Goal: Task Accomplishment & Management: Complete application form

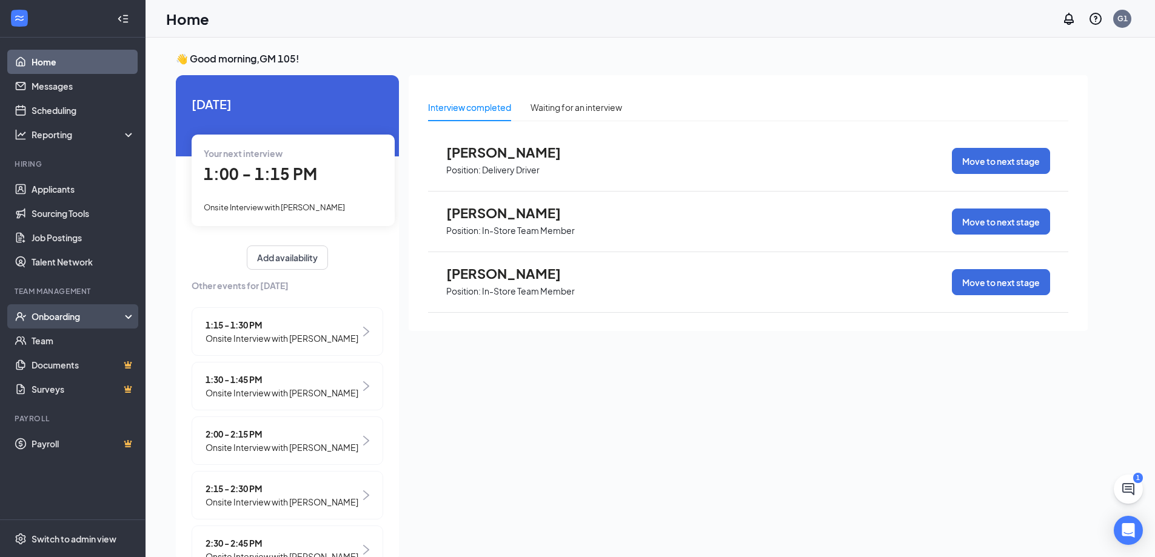
click at [63, 325] on div "Onboarding" at bounding box center [73, 316] width 146 height 24
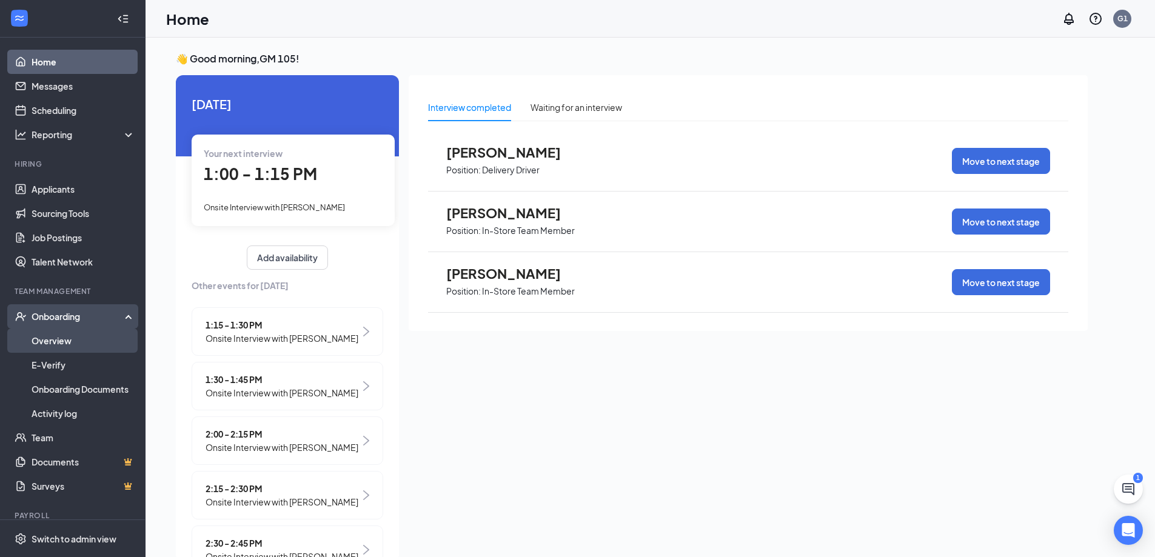
click at [78, 346] on link "Overview" at bounding box center [84, 341] width 104 height 24
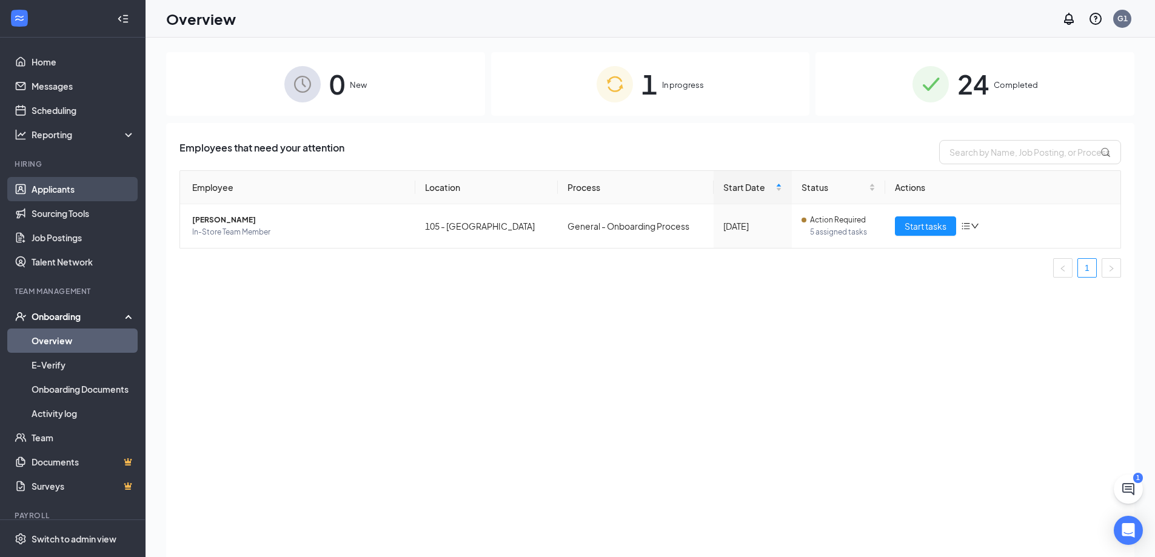
click at [36, 183] on link "Applicants" at bounding box center [84, 189] width 104 height 24
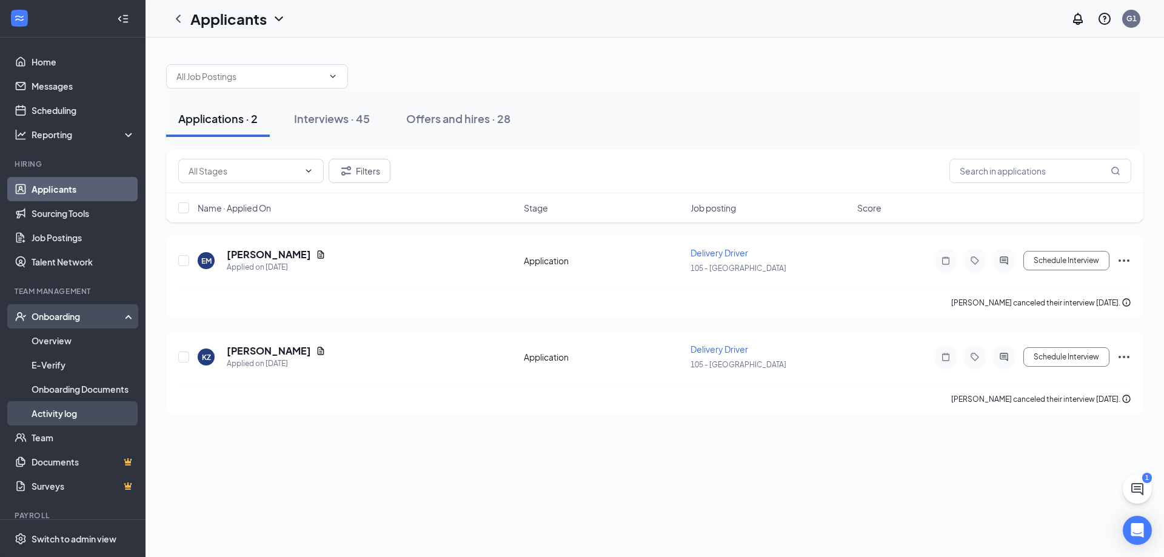
click at [92, 418] on link "Activity log" at bounding box center [84, 413] width 104 height 24
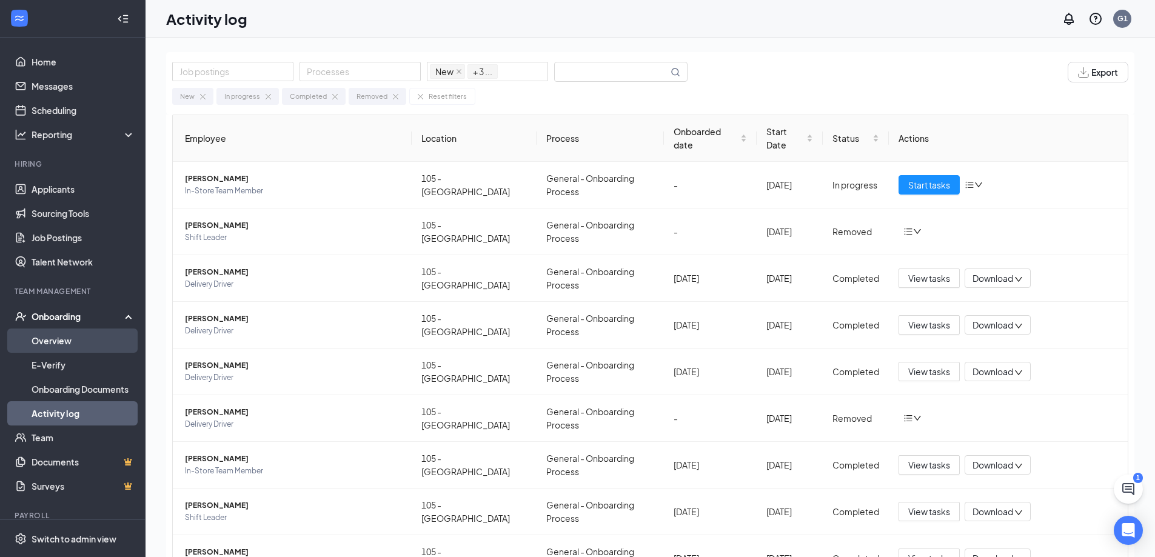
click at [58, 336] on link "Overview" at bounding box center [84, 341] width 104 height 24
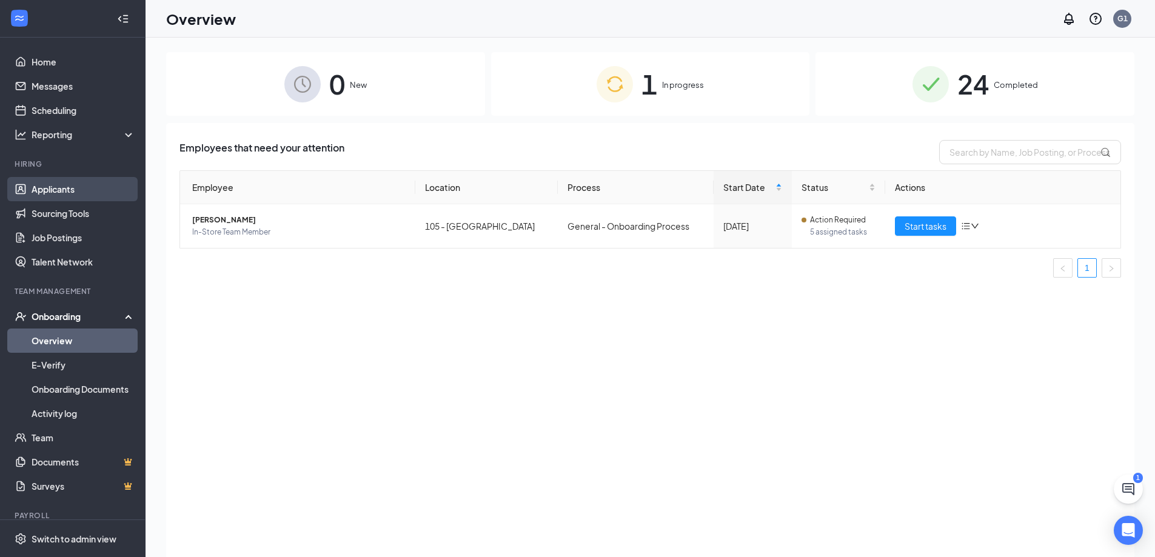
click at [48, 190] on link "Applicants" at bounding box center [84, 189] width 104 height 24
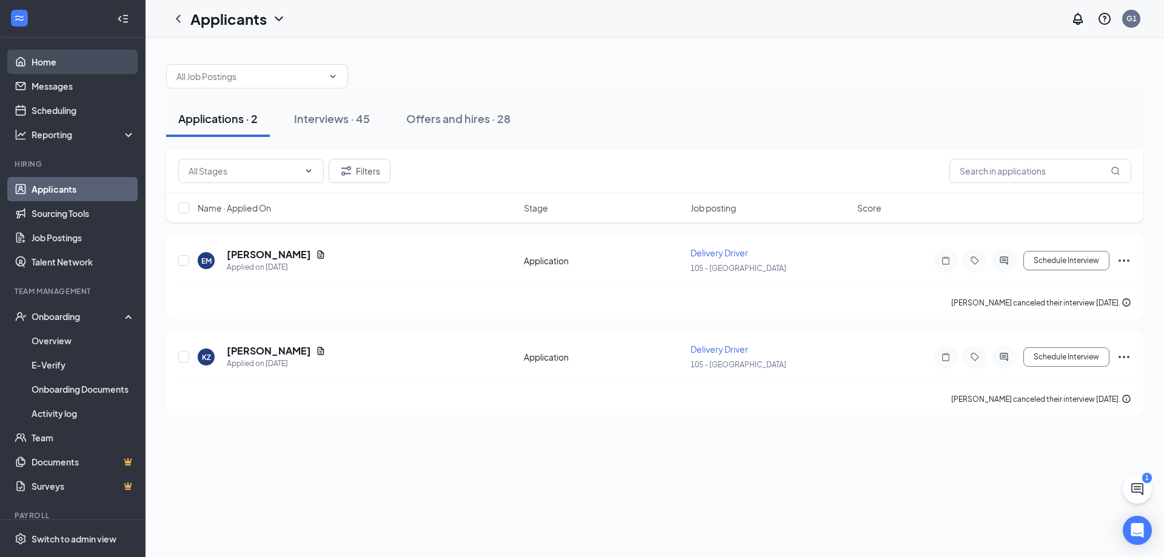
click at [58, 68] on link "Home" at bounding box center [84, 62] width 104 height 24
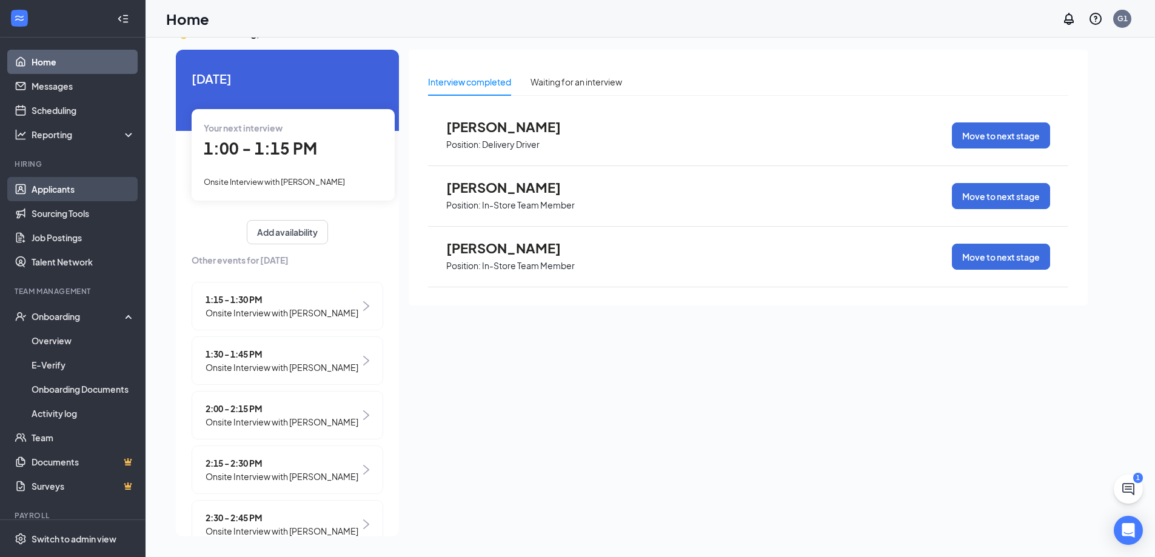
click at [60, 187] on link "Applicants" at bounding box center [84, 189] width 104 height 24
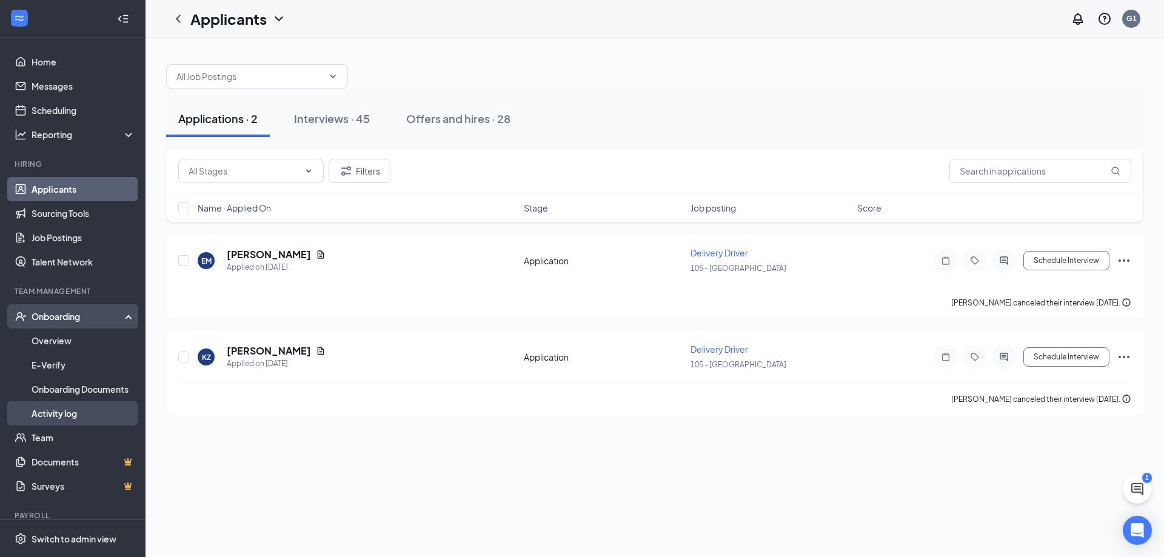
click at [84, 416] on link "Activity log" at bounding box center [84, 413] width 104 height 24
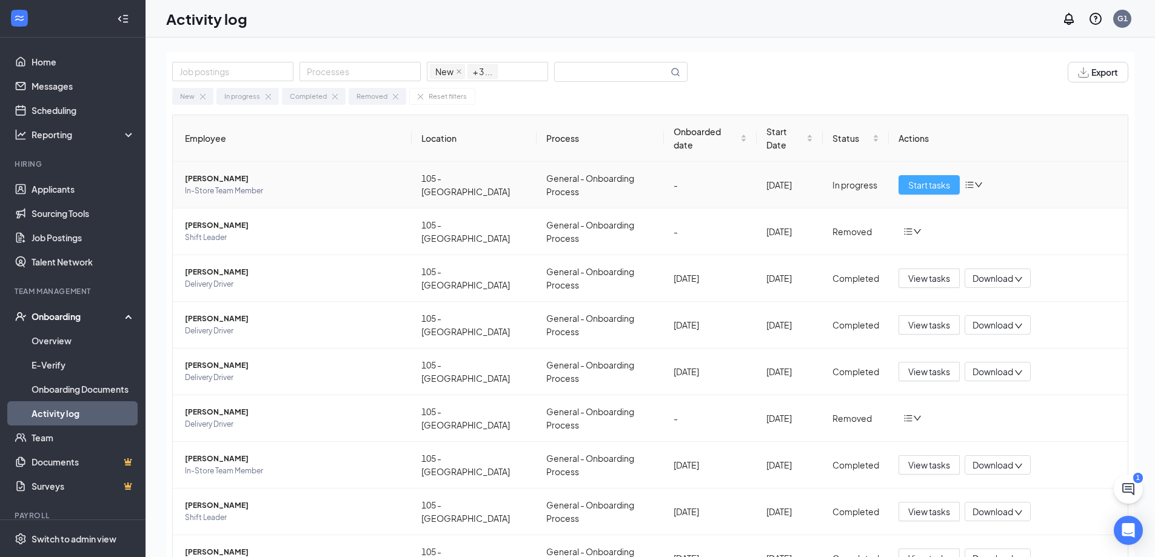
click at [929, 178] on span "Start tasks" at bounding box center [929, 184] width 42 height 13
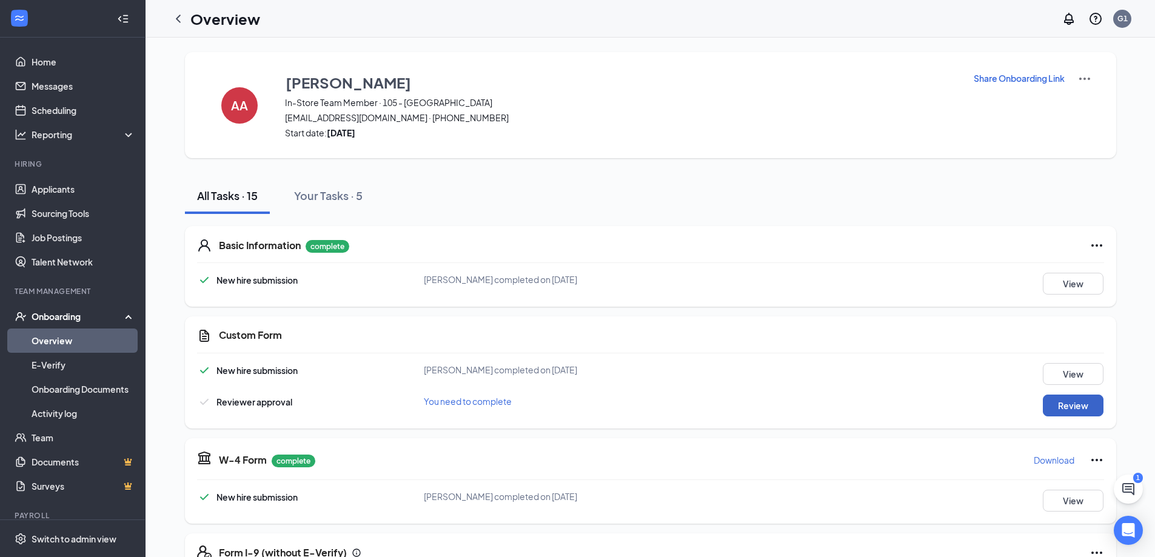
click at [1073, 414] on button "Review" at bounding box center [1073, 406] width 61 height 22
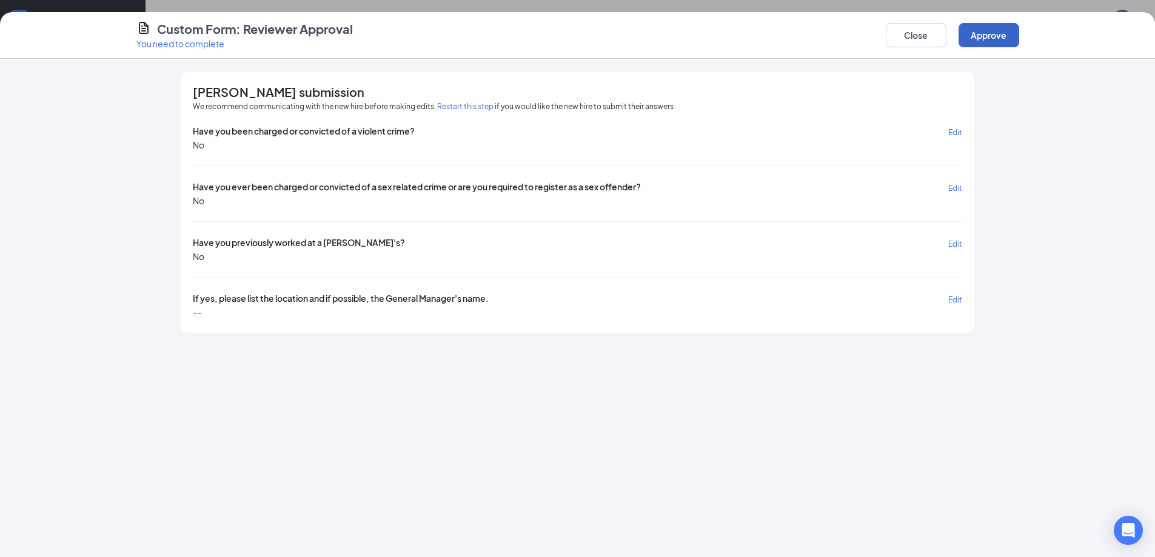
click at [984, 35] on button "Approve" at bounding box center [989, 35] width 61 height 24
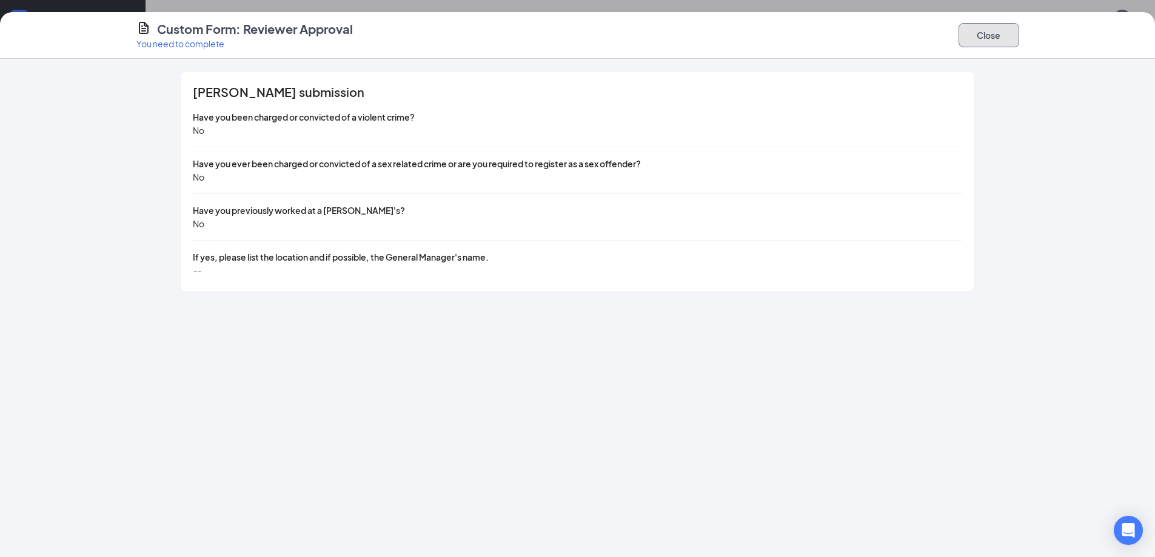
click at [992, 34] on button "Close" at bounding box center [989, 35] width 61 height 24
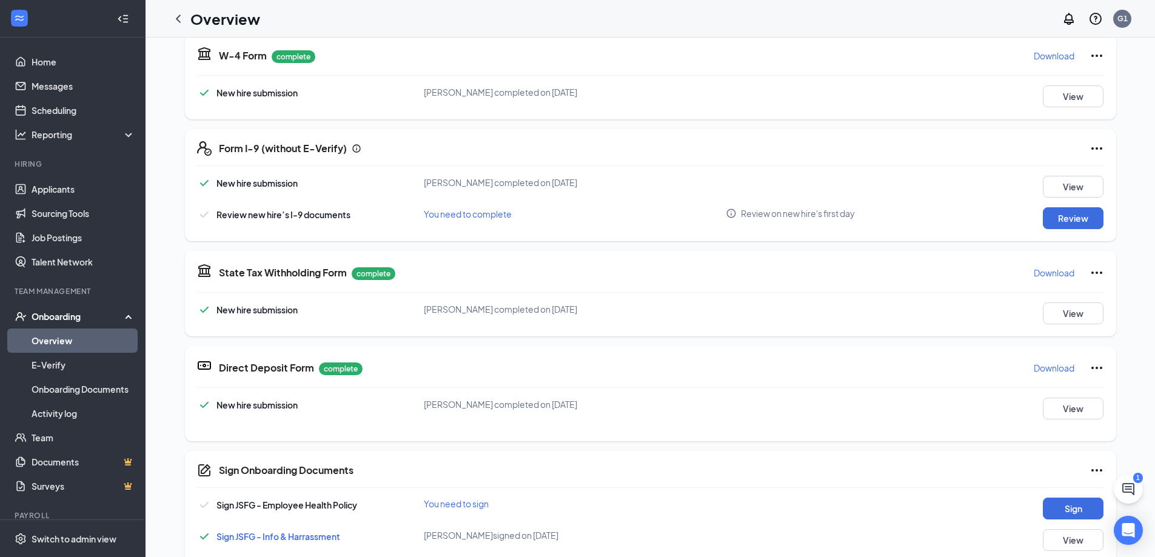
scroll to position [441, 0]
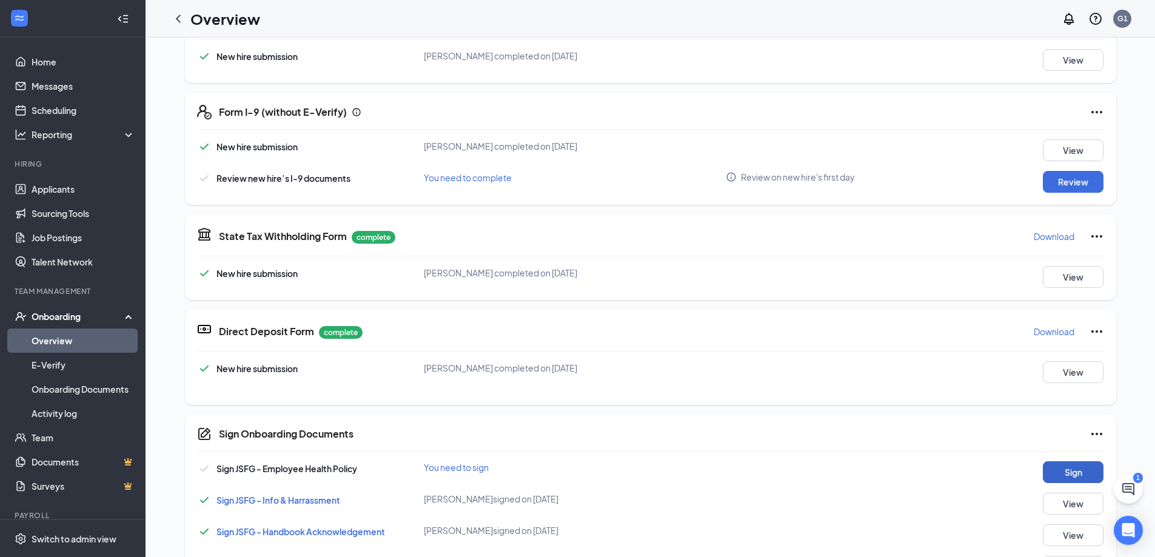
click at [1081, 463] on button "Sign" at bounding box center [1073, 472] width 61 height 22
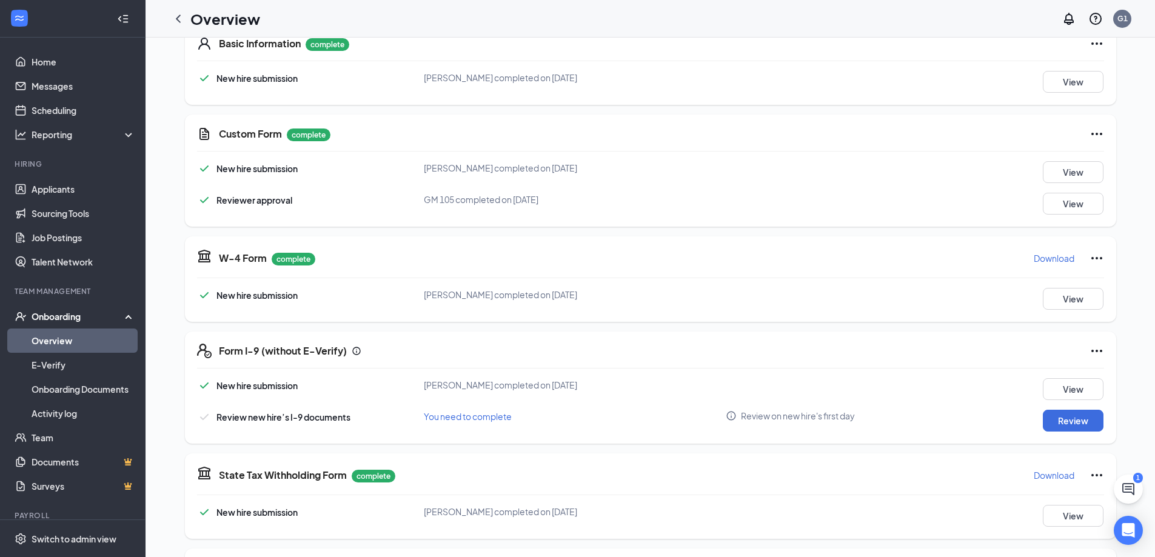
scroll to position [0, 0]
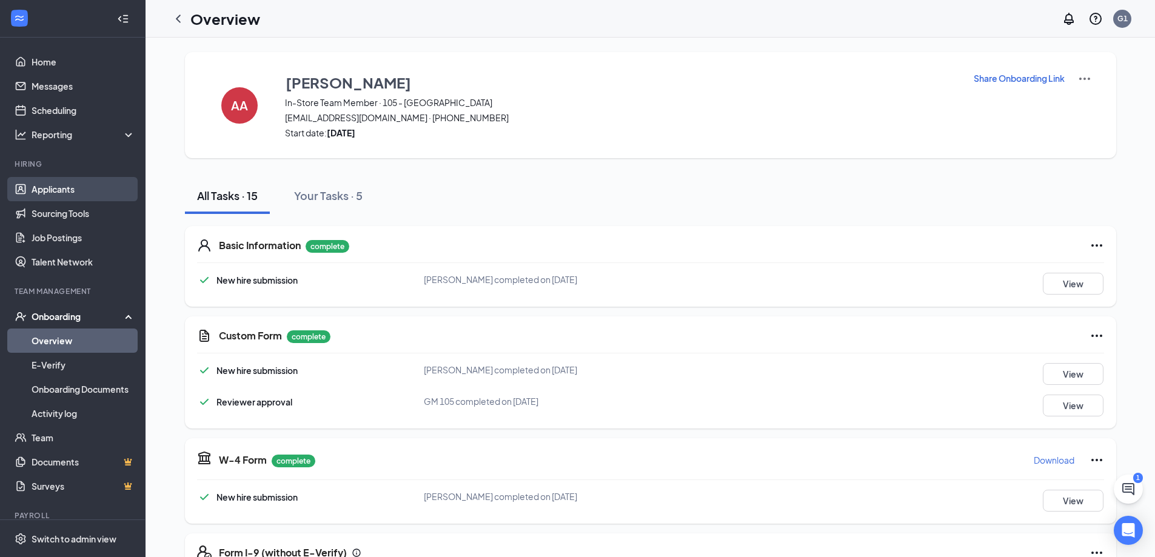
click at [61, 190] on link "Applicants" at bounding box center [84, 189] width 104 height 24
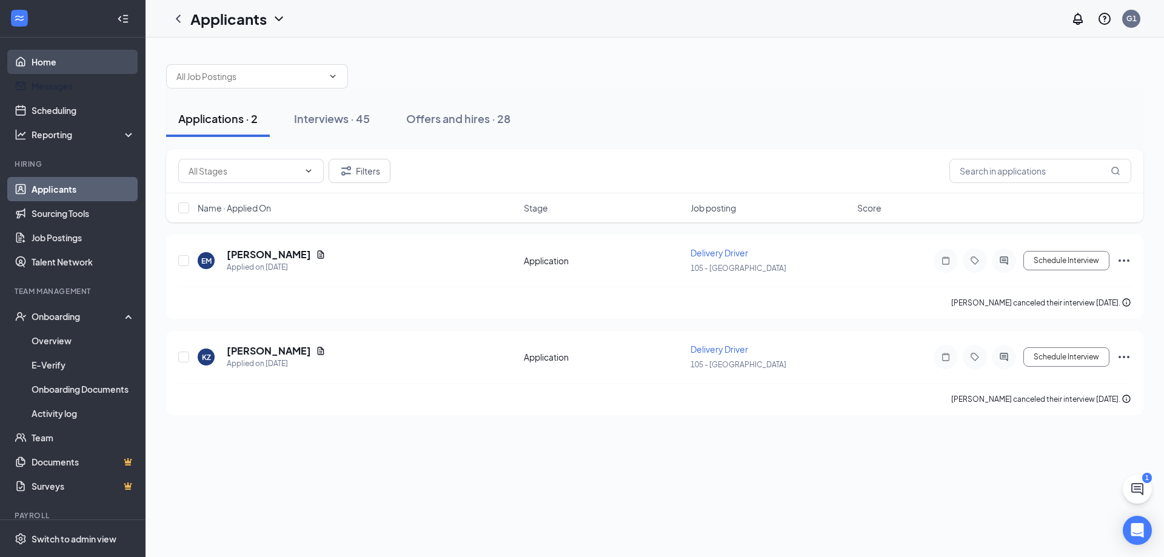
click at [52, 73] on ul "Home Messages Scheduling Reporting Hiring Applicants Sourcing Tools Job Posting…" at bounding box center [72, 298] width 145 height 520
click at [51, 64] on link "Home" at bounding box center [84, 62] width 104 height 24
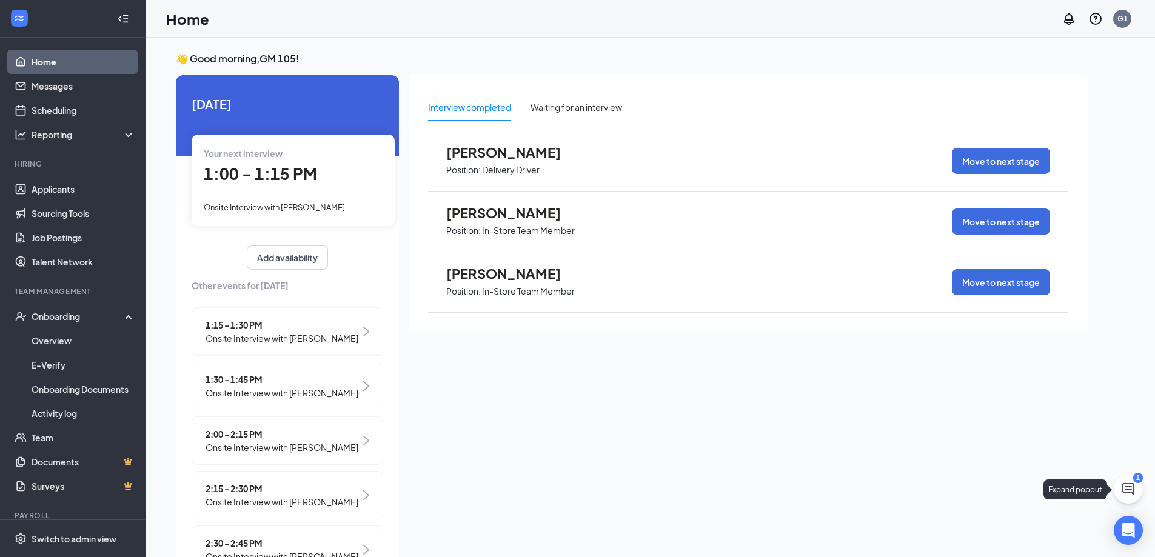
click at [1139, 494] on button at bounding box center [1128, 489] width 29 height 29
click at [946, 536] on div "Chat 1" at bounding box center [986, 541] width 186 height 19
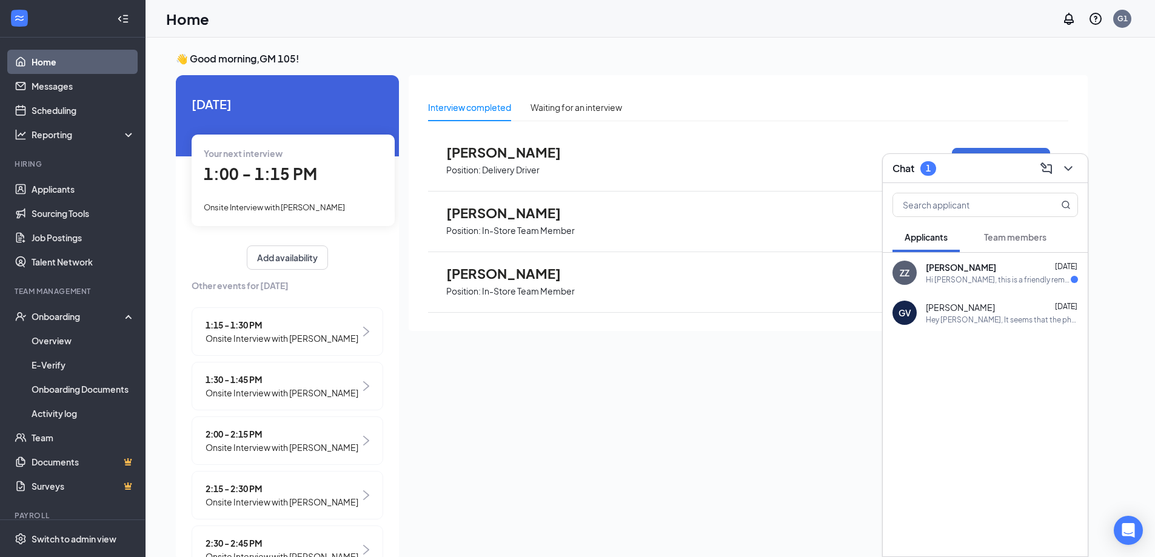
click at [998, 276] on div "Hi [PERSON_NAME], this is a friendly reminder. Please select an interview time …" at bounding box center [998, 280] width 145 height 10
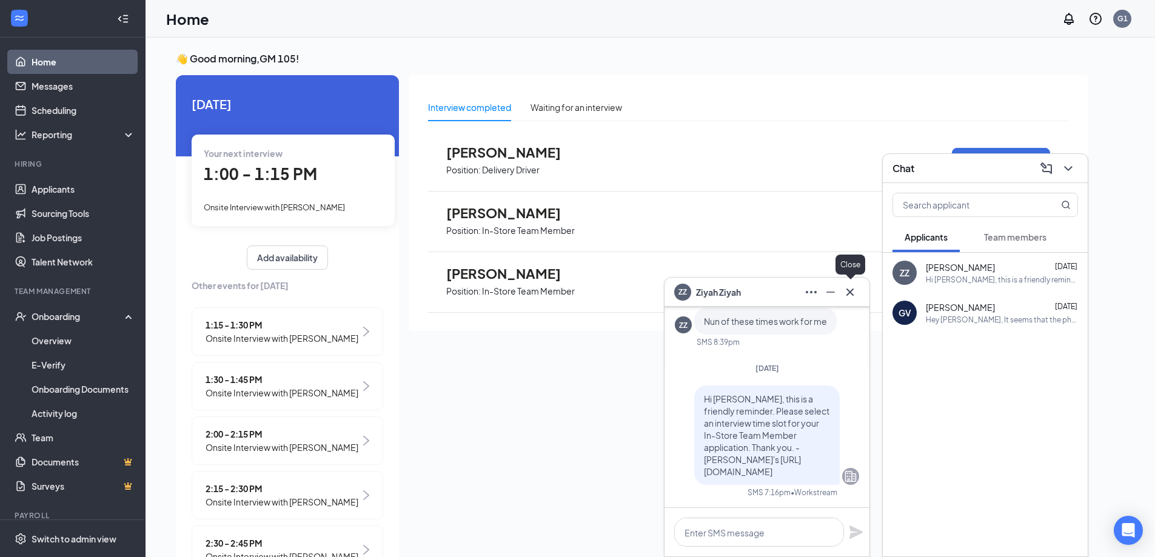
click at [853, 293] on icon "Cross" at bounding box center [850, 292] width 15 height 15
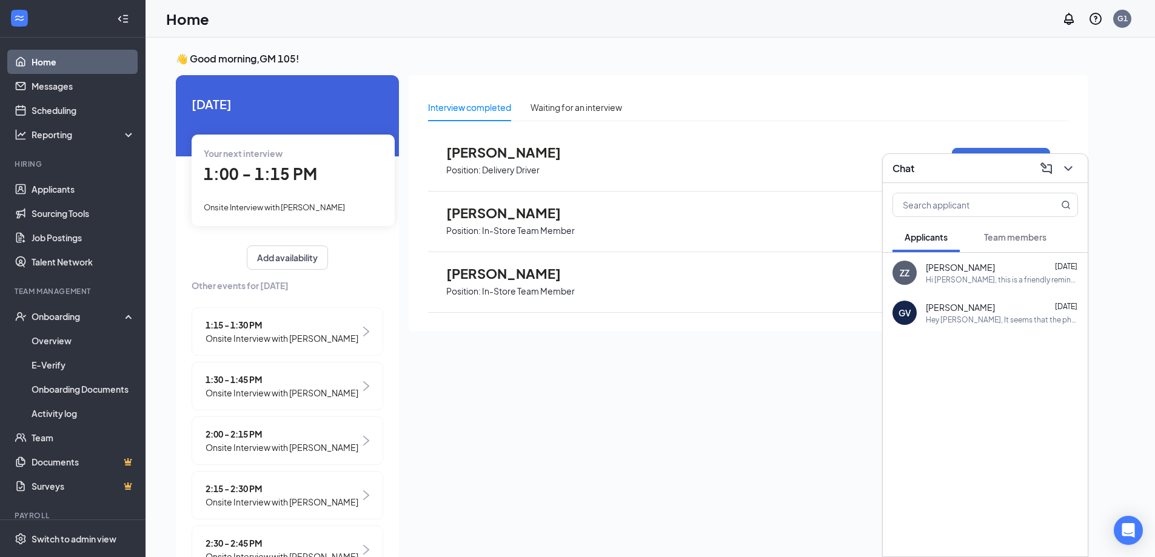
click at [976, 312] on span "[PERSON_NAME]" at bounding box center [960, 307] width 69 height 12
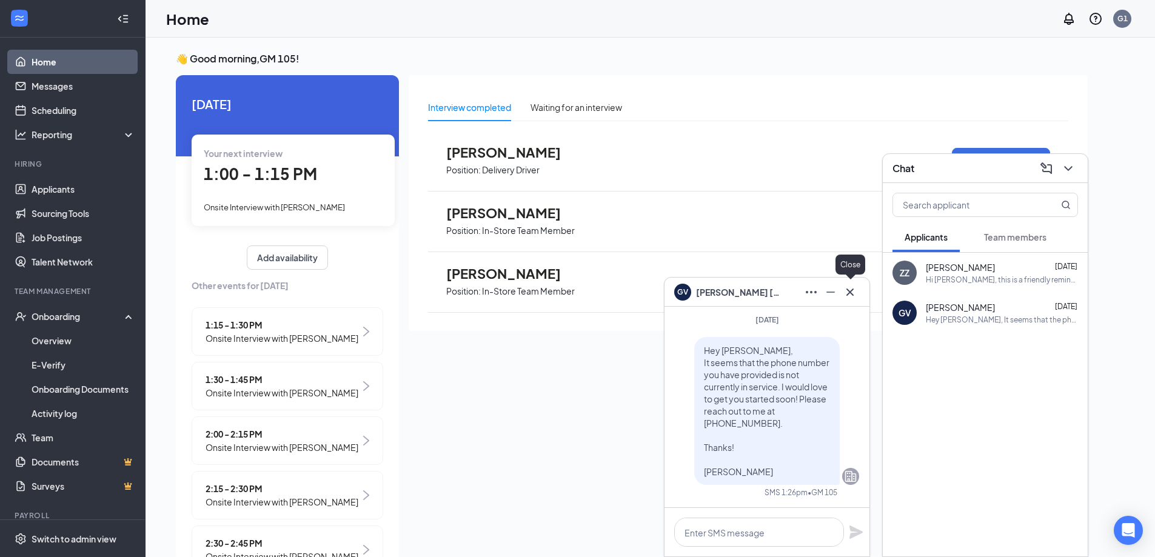
click at [856, 291] on icon "Cross" at bounding box center [850, 292] width 15 height 15
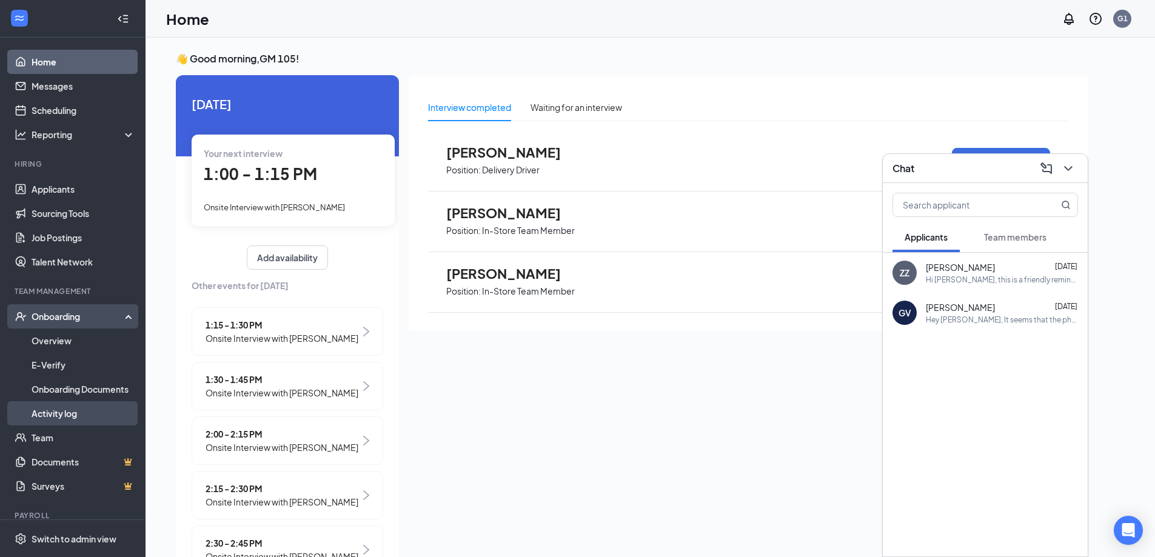
click at [87, 415] on link "Activity log" at bounding box center [84, 413] width 104 height 24
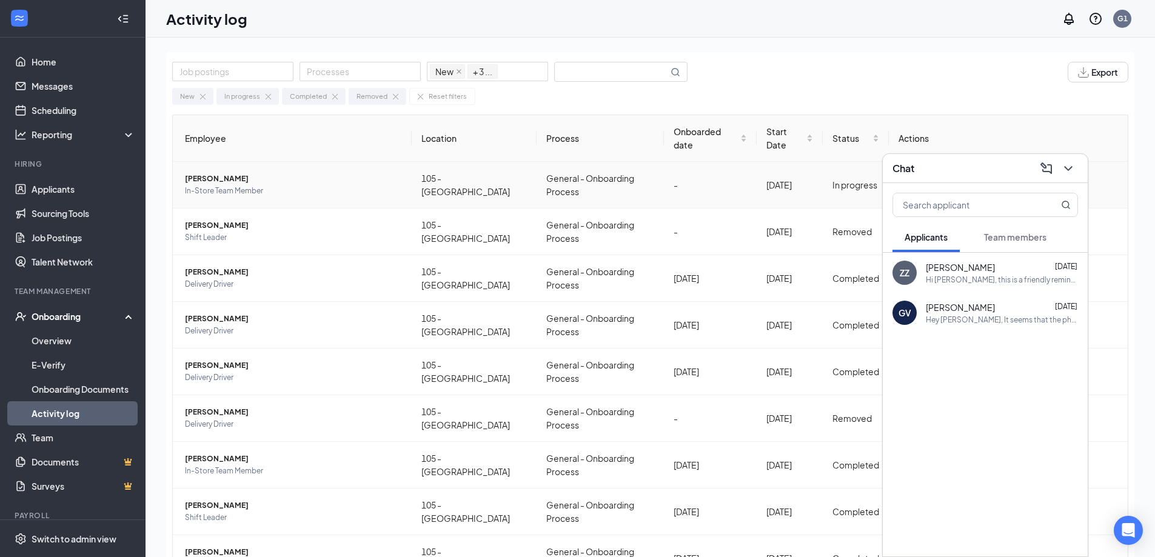
click at [266, 185] on span "In-Store Team Member" at bounding box center [293, 191] width 217 height 12
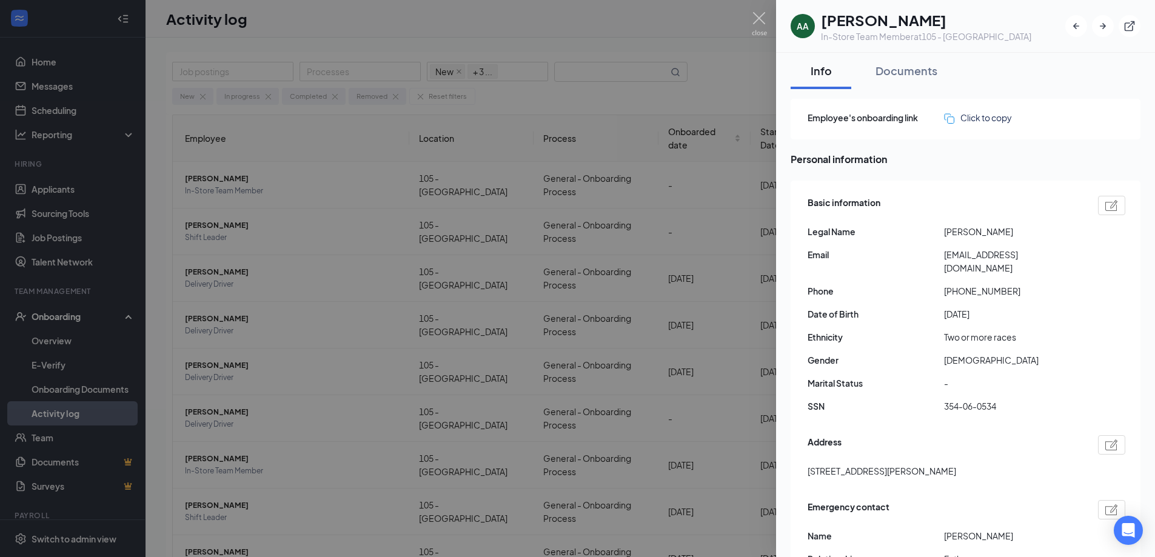
click at [471, 142] on div at bounding box center [577, 278] width 1155 height 557
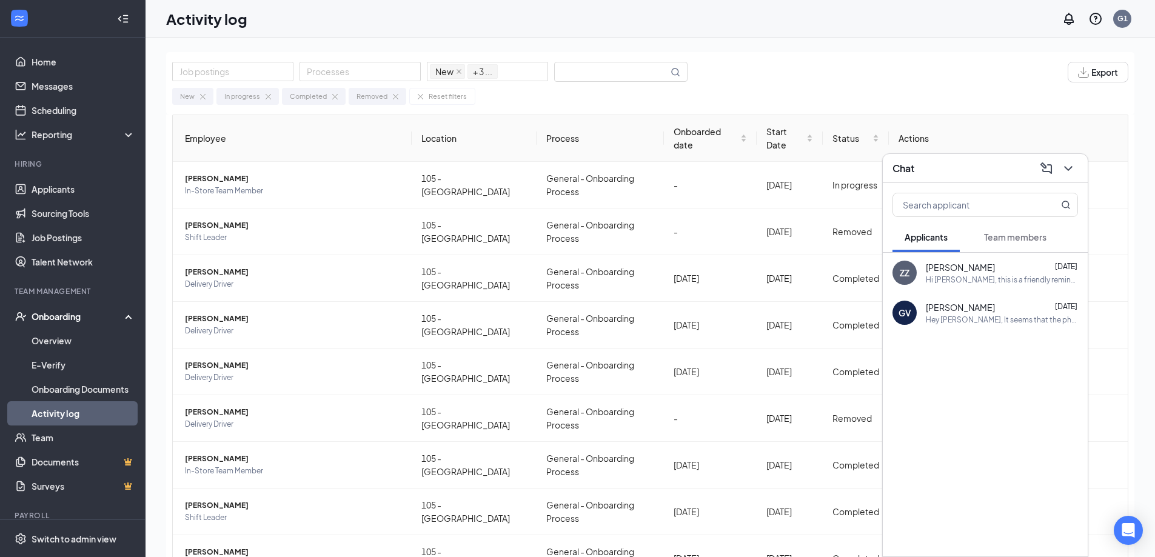
drag, startPoint x: 515, startPoint y: 173, endPoint x: 1086, endPoint y: 183, distance: 570.7
click at [537, 173] on td "General - Onboarding Process" at bounding box center [600, 185] width 127 height 47
click at [1077, 169] on button at bounding box center [1068, 168] width 19 height 19
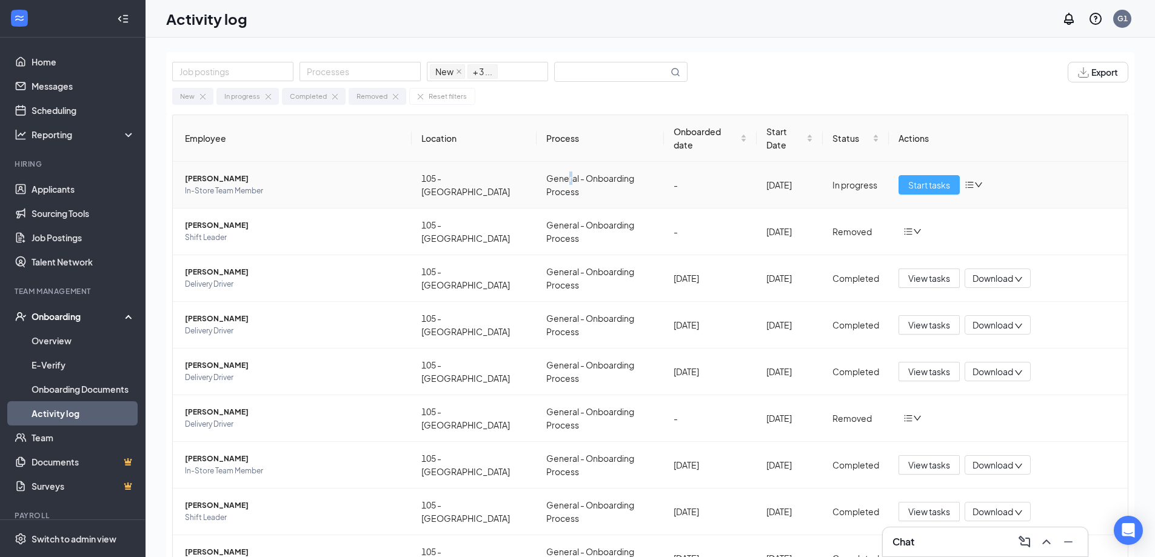
click at [921, 178] on span "Start tasks" at bounding box center [929, 184] width 42 height 13
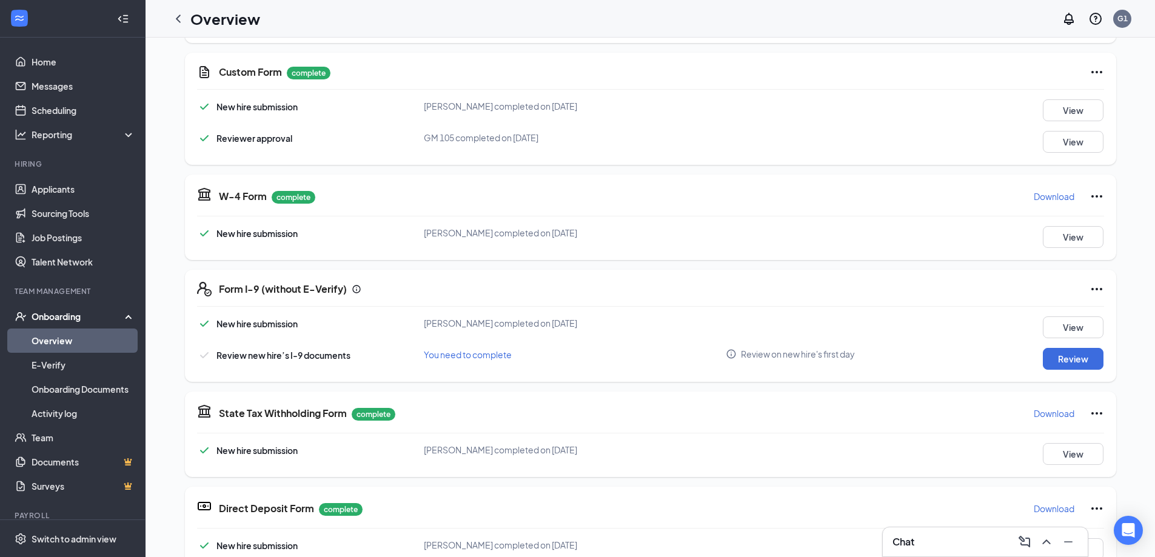
scroll to position [404, 0]
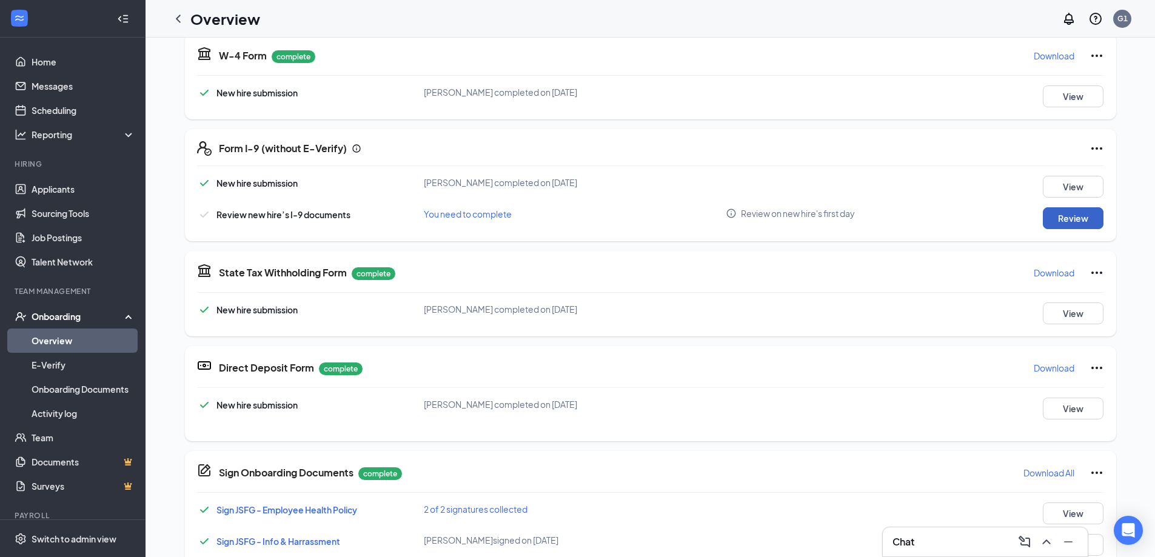
click at [1092, 216] on button "Review" at bounding box center [1073, 218] width 61 height 22
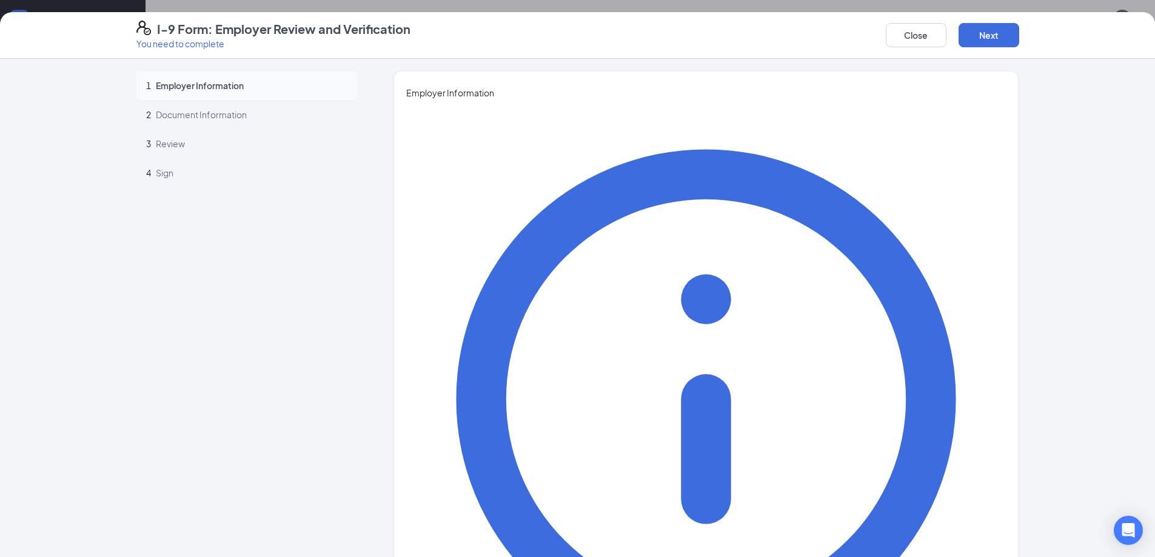
type input "Lauren"
type input "[PERSON_NAME]"
type input "General Manager"
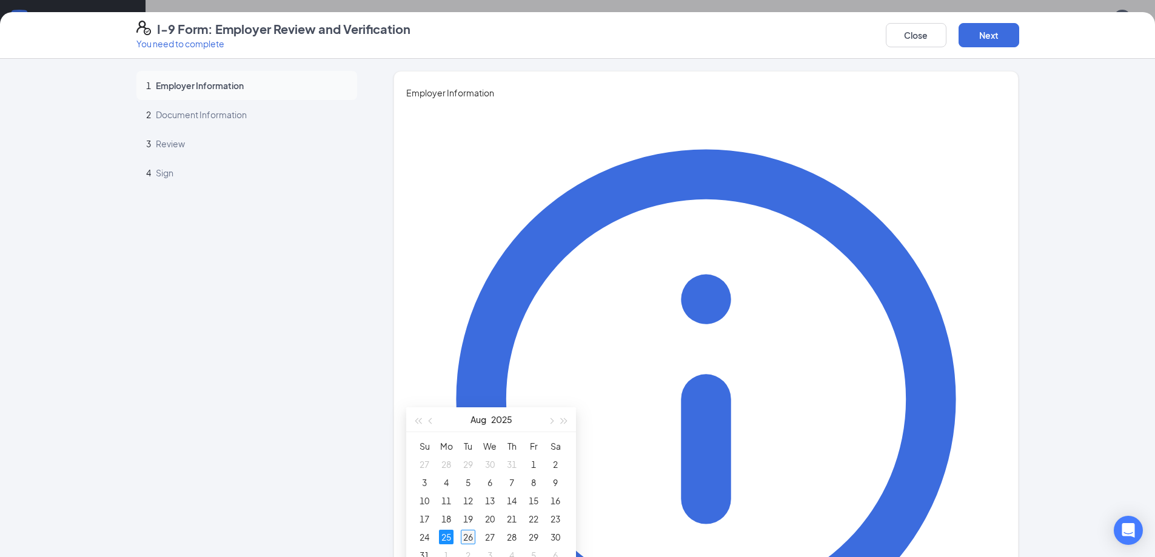
type input "[DATE]"
click at [466, 529] on td "26" at bounding box center [468, 537] width 22 height 18
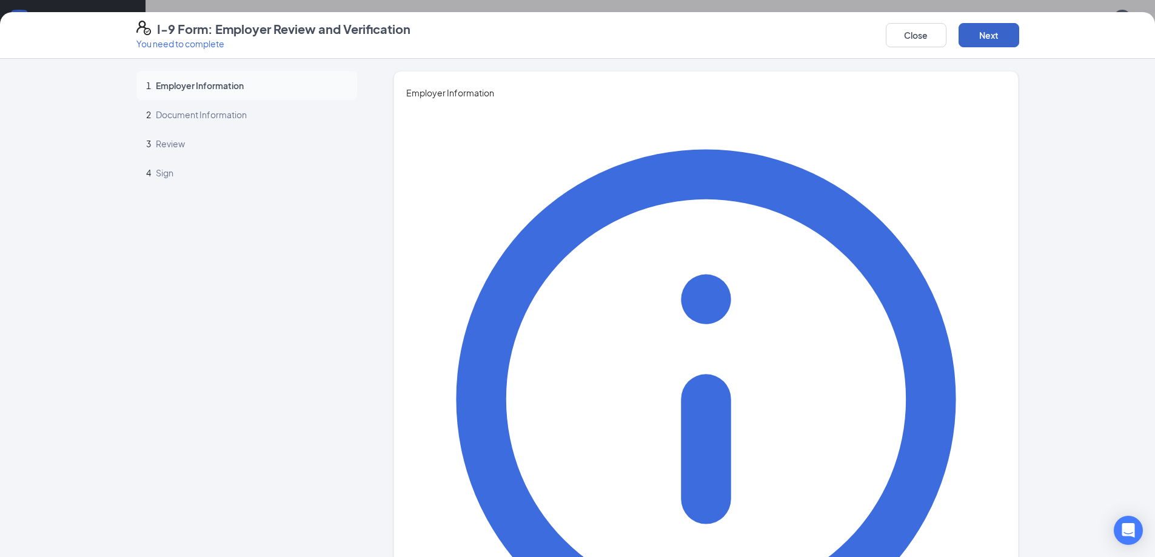
click at [968, 40] on button "Next" at bounding box center [989, 35] width 61 height 24
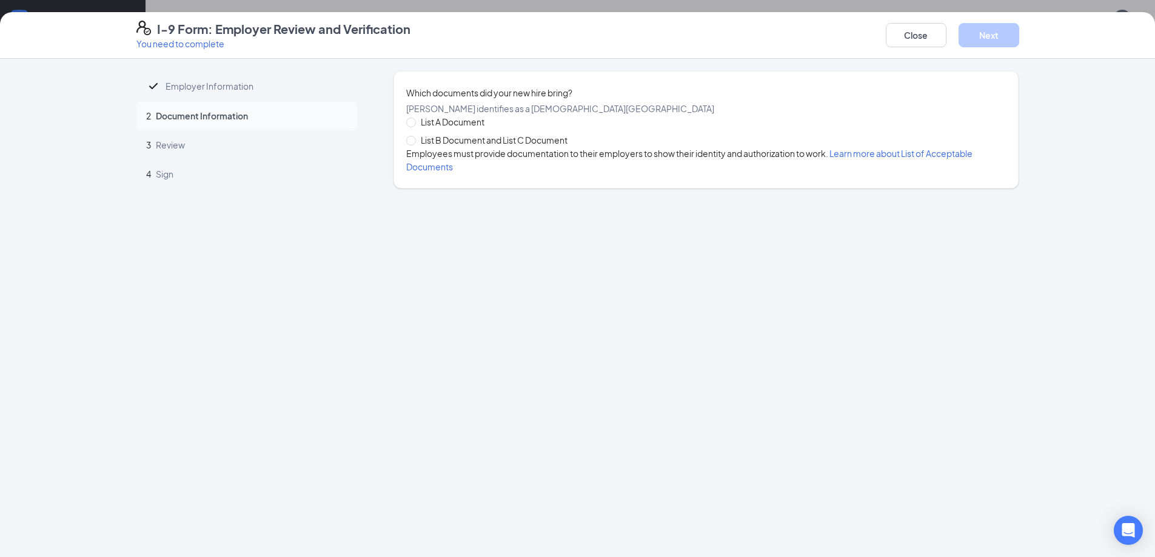
click at [544, 147] on span "List B Document and List C Document" at bounding box center [494, 139] width 156 height 13
click at [415, 144] on input "List B Document and List C Document" at bounding box center [410, 140] width 8 height 8
radio input "true"
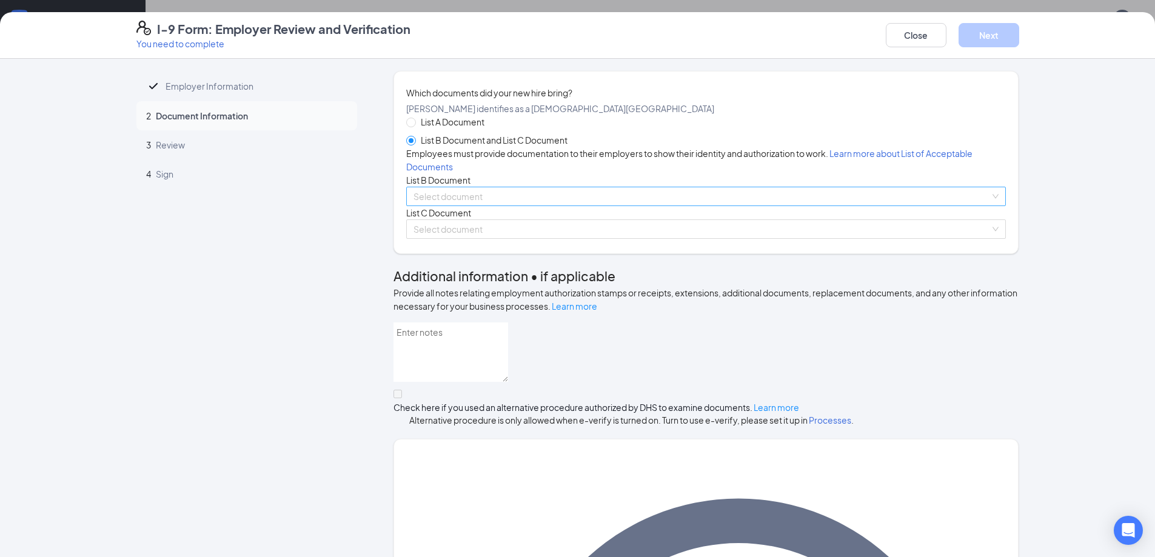
click at [500, 206] on input "search" at bounding box center [702, 196] width 577 height 18
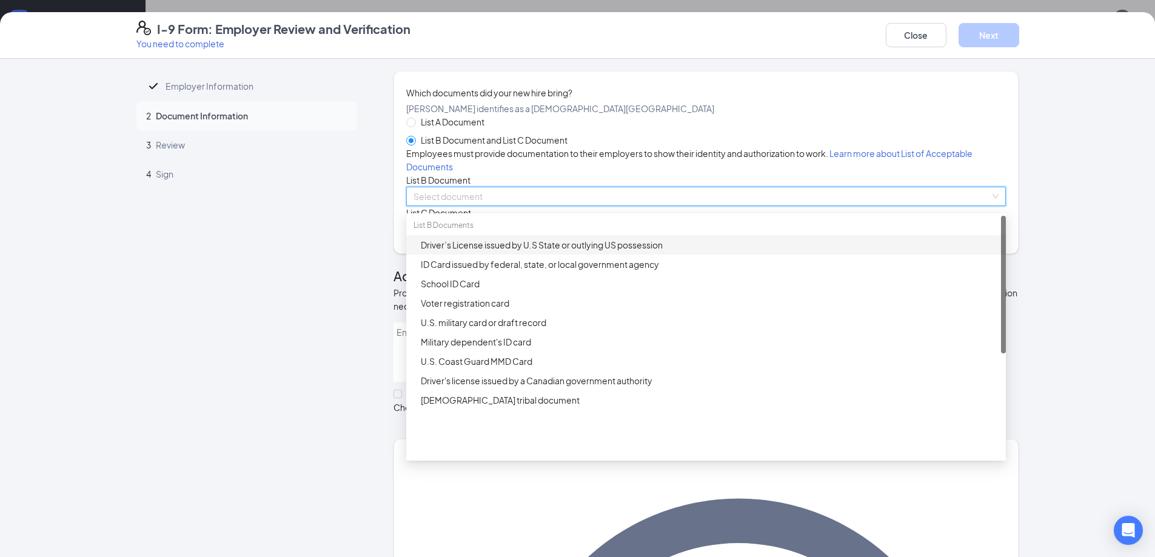
click at [520, 252] on div "Driver’s License issued by U.S State or outlying US possession" at bounding box center [710, 244] width 578 height 13
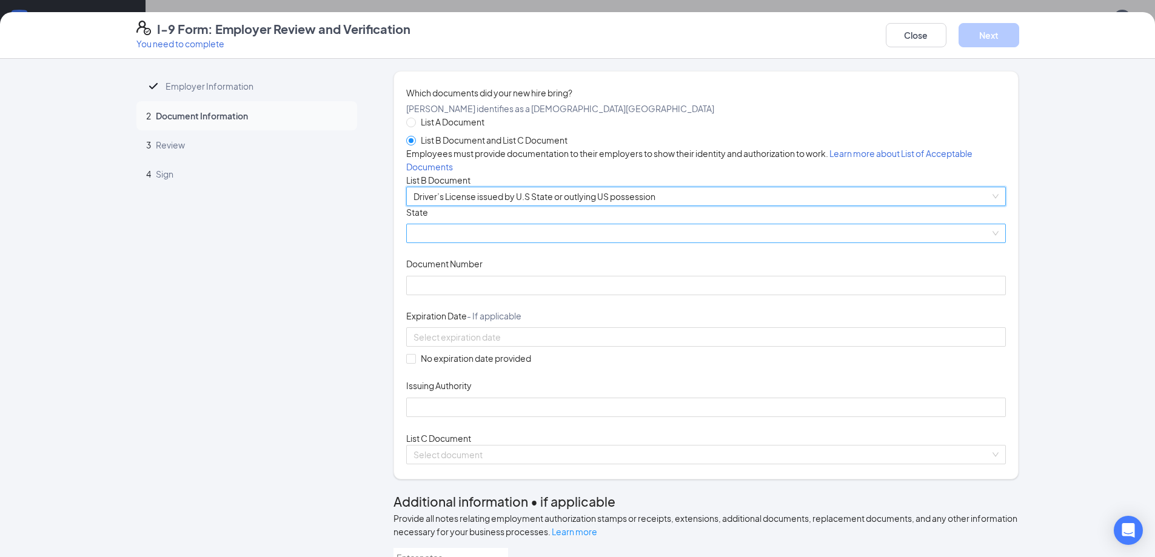
click at [518, 243] on span at bounding box center [706, 233] width 585 height 18
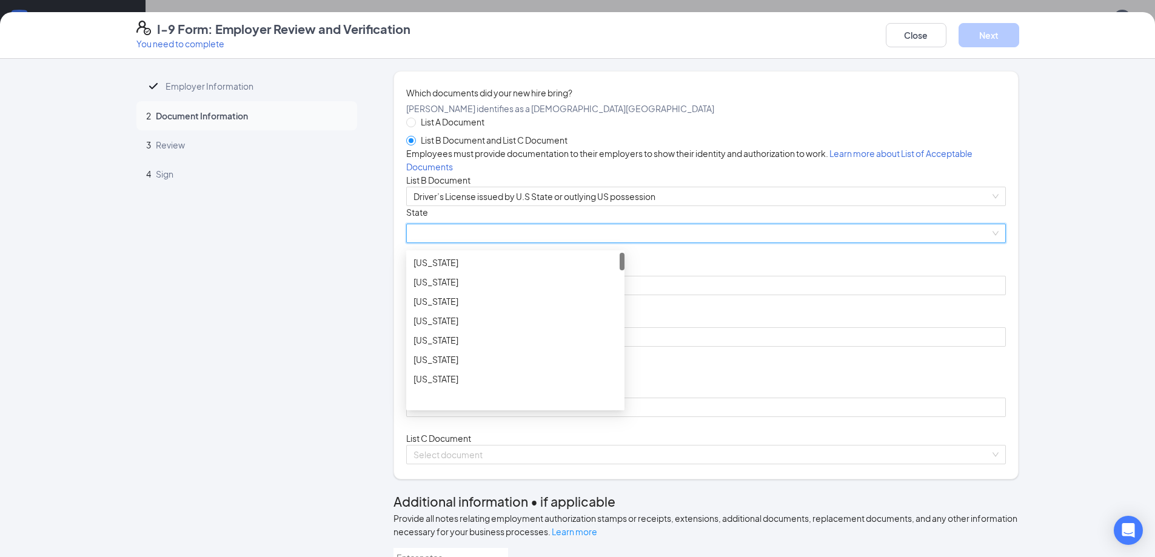
scroll to position [404, 0]
click at [441, 278] on div "[US_STATE]" at bounding box center [515, 268] width 218 height 19
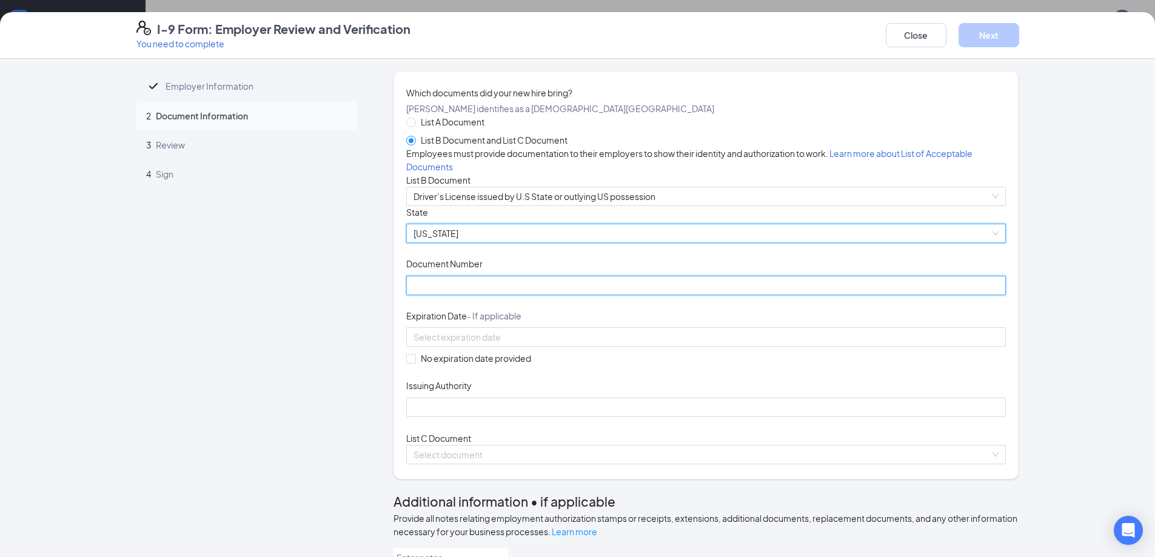
click at [460, 295] on input "Document Number" at bounding box center [706, 285] width 600 height 19
type input "A560-0000-7248"
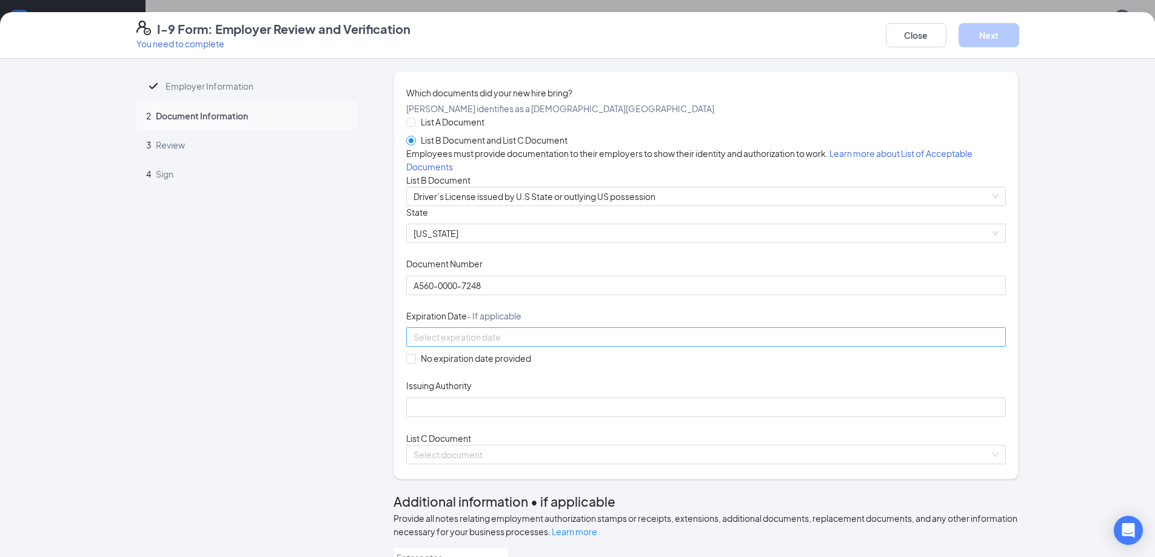
click at [533, 344] on input at bounding box center [705, 337] width 583 height 13
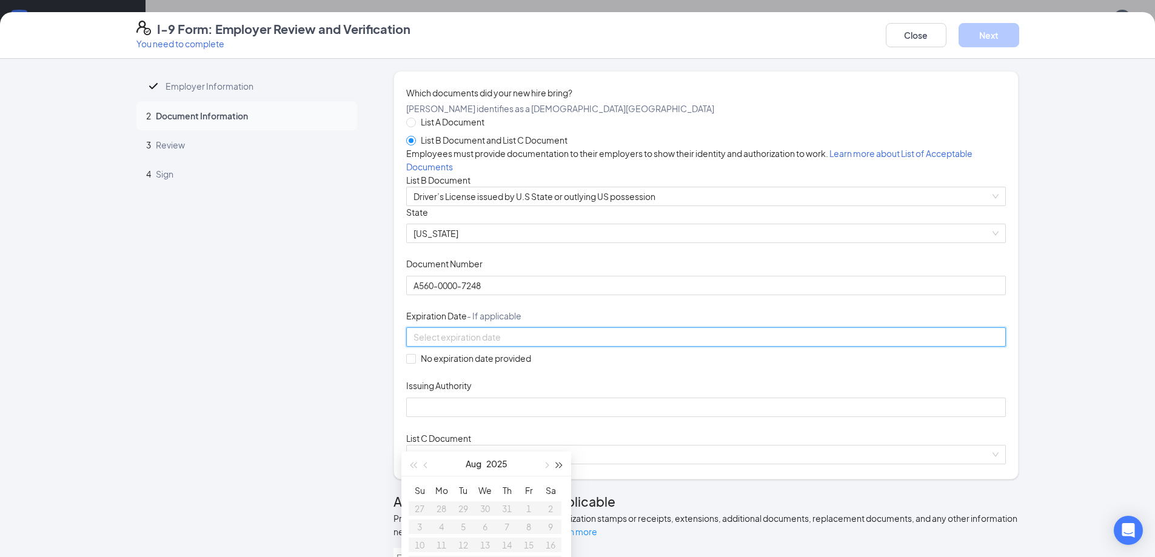
click at [559, 466] on span "button" at bounding box center [560, 466] width 6 height 6
click at [546, 464] on span "button" at bounding box center [546, 466] width 6 height 6
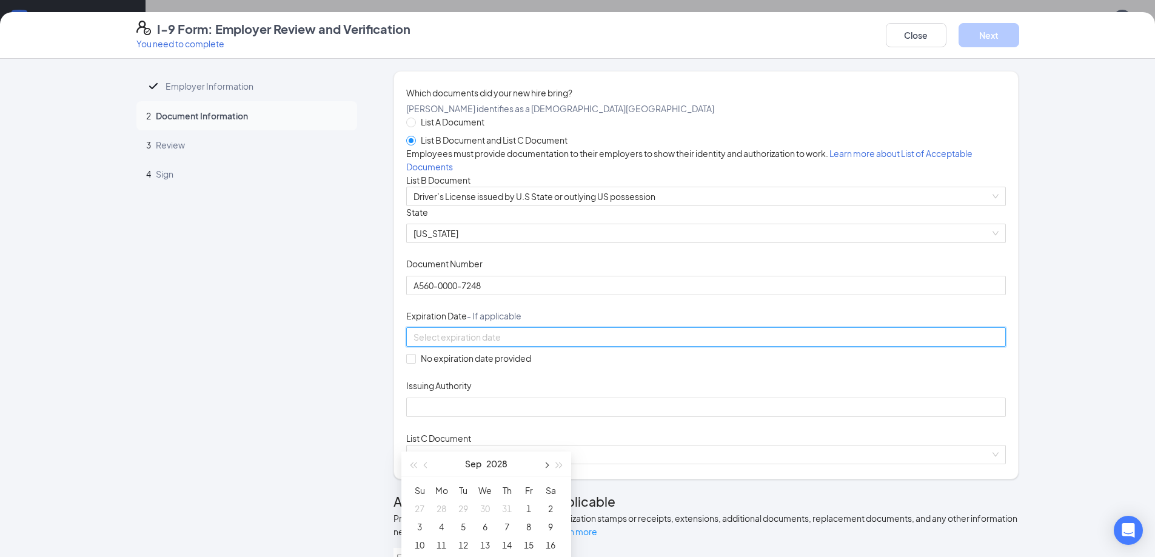
click at [546, 464] on span "button" at bounding box center [546, 466] width 6 height 6
type input "[DATE]"
click at [528, 510] on div "1" at bounding box center [529, 509] width 15 height 15
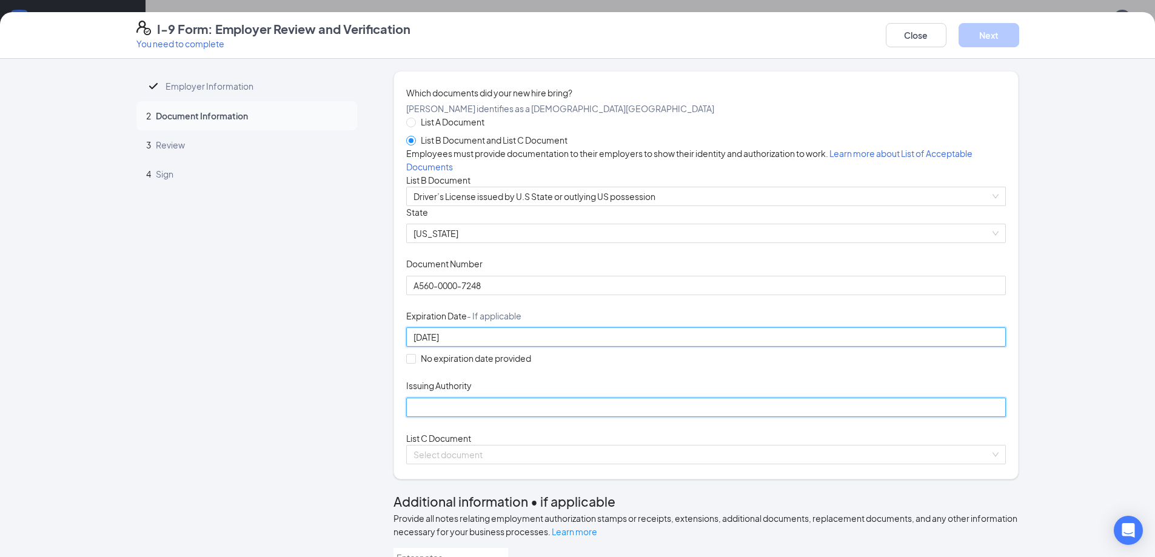
click at [479, 417] on input "Issuing Authority" at bounding box center [706, 407] width 600 height 19
type input "[US_STATE]"
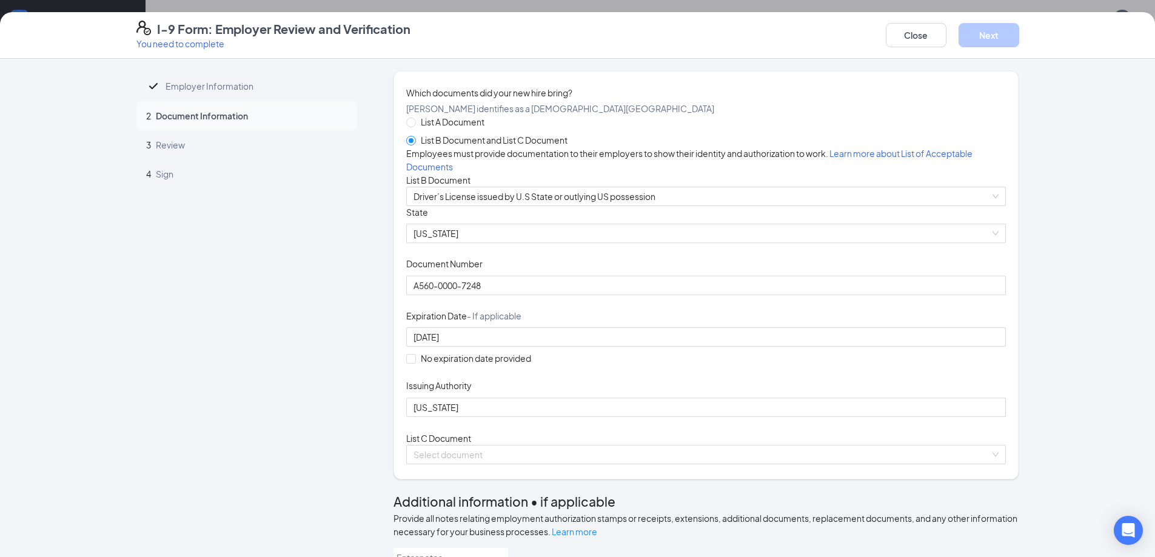
click at [797, 406] on div "Document Title Driver’s License issued by U.S State or outlying US possession S…" at bounding box center [706, 311] width 600 height 211
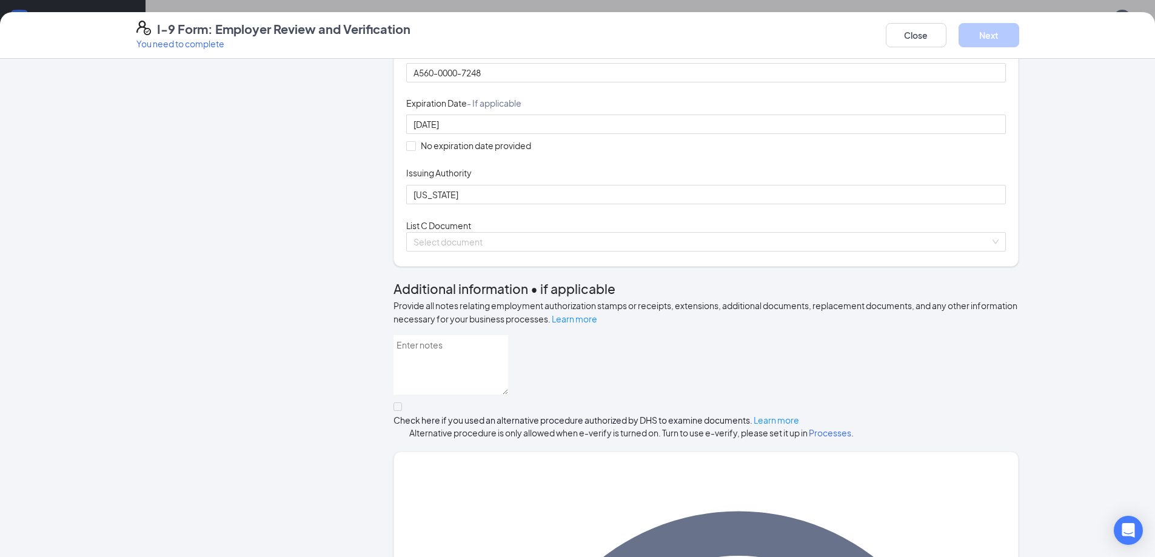
scroll to position [202, 0]
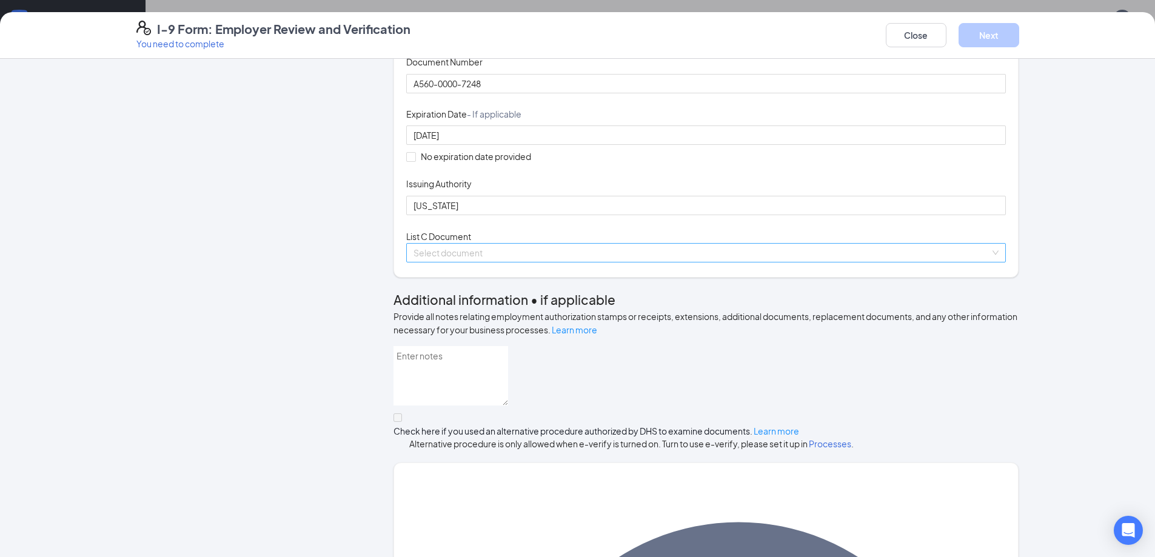
click at [705, 262] on input "search" at bounding box center [702, 253] width 577 height 18
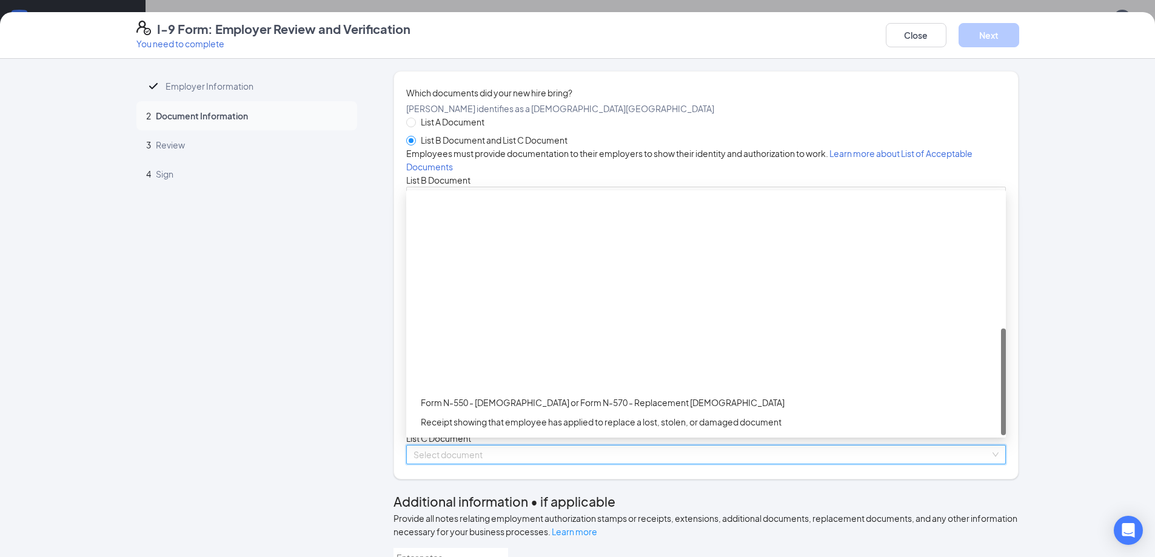
scroll to position [309, 0]
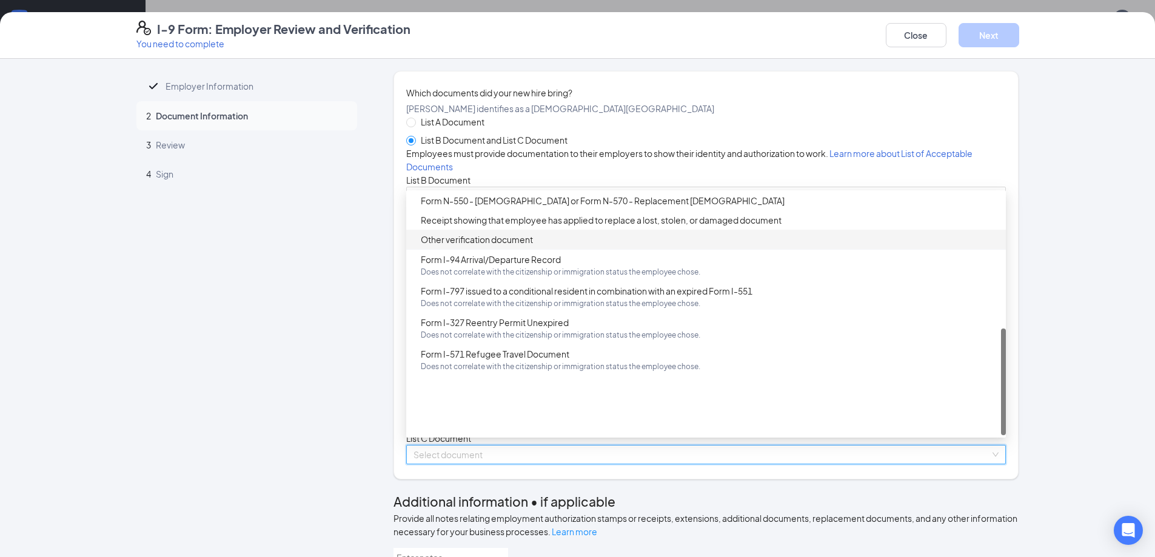
click at [453, 246] on div "Other verification document" at bounding box center [710, 239] width 578 height 13
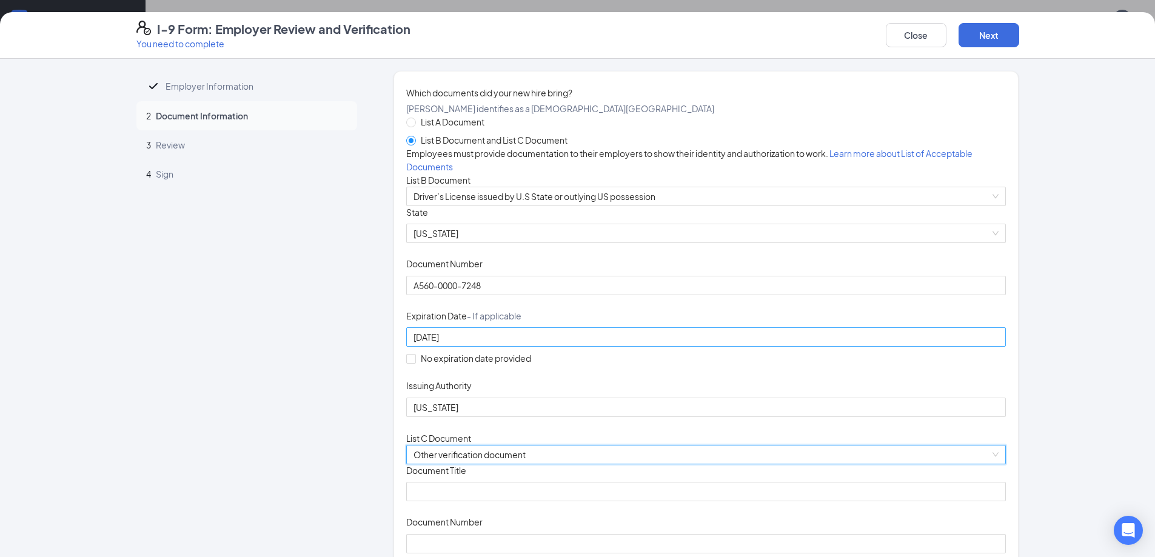
scroll to position [202, 0]
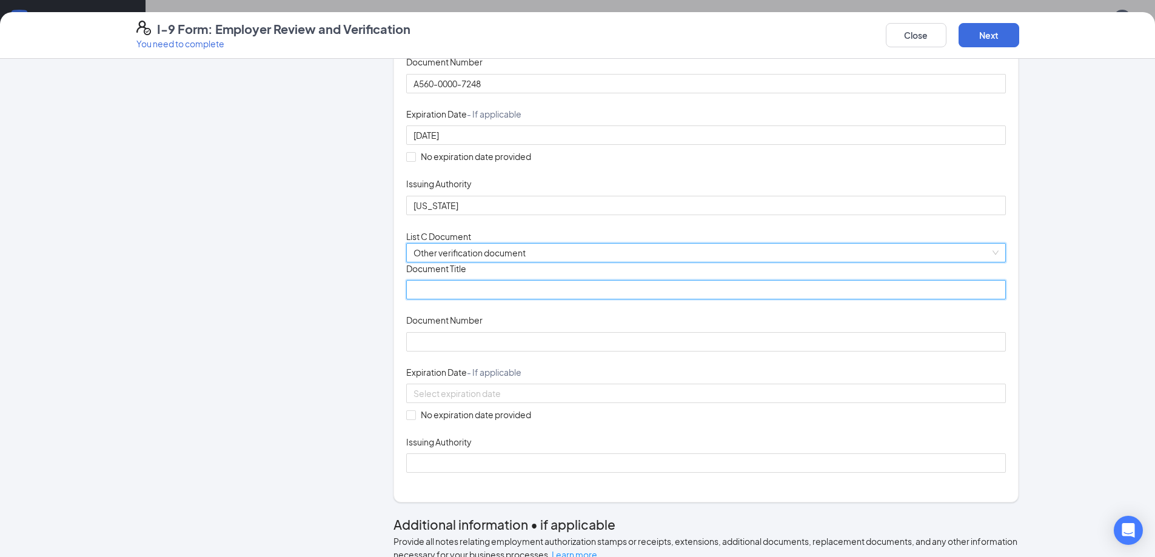
click at [508, 300] on input "Document Title" at bounding box center [706, 289] width 600 height 19
type input "Social Security Card"
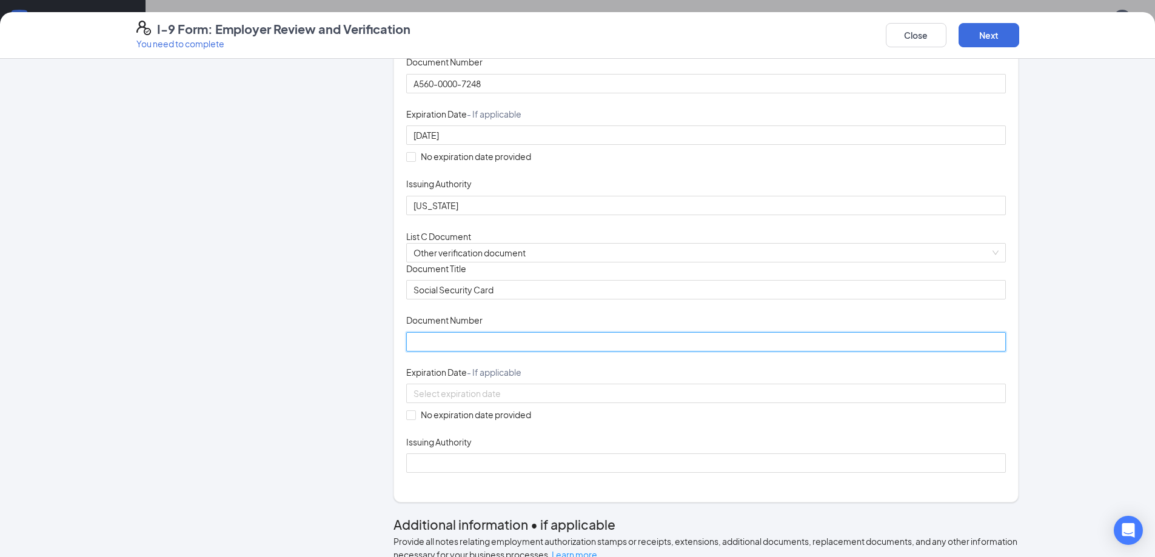
click at [497, 352] on input "Document Number" at bounding box center [706, 341] width 600 height 19
click at [434, 352] on input "Document Number" at bounding box center [706, 341] width 600 height 19
type input "354-06-0534"
click at [679, 448] on div "Document Title Social Security Card Document Number 354-06-0534 Expiration Date…" at bounding box center [706, 368] width 600 height 211
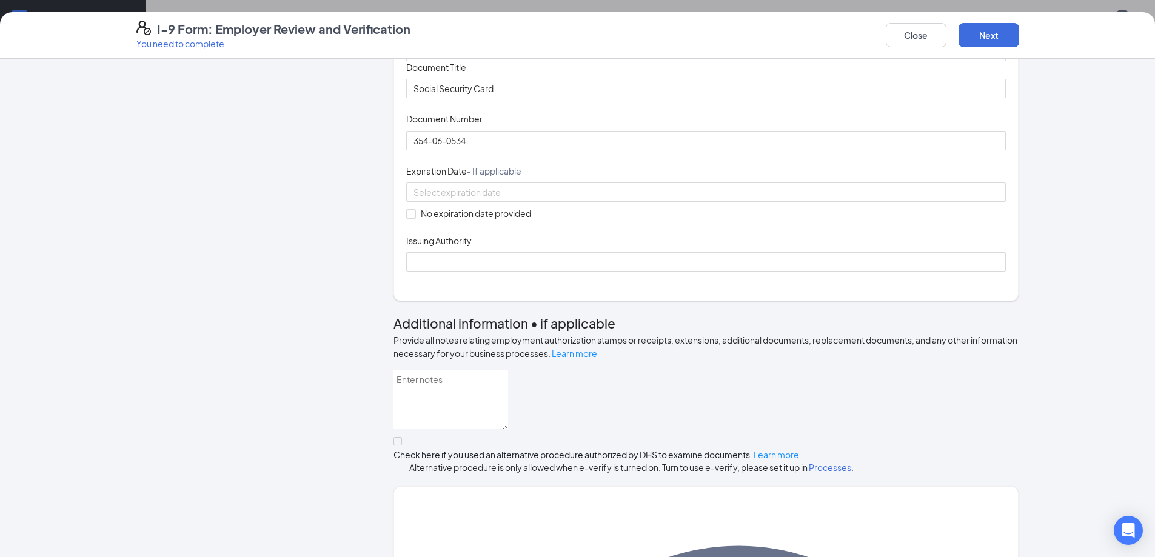
scroll to position [404, 0]
click at [458, 219] on span "No expiration date provided" at bounding box center [476, 212] width 120 height 13
click at [415, 216] on input "No expiration date provided" at bounding box center [410, 212] width 8 height 8
checkbox input "true"
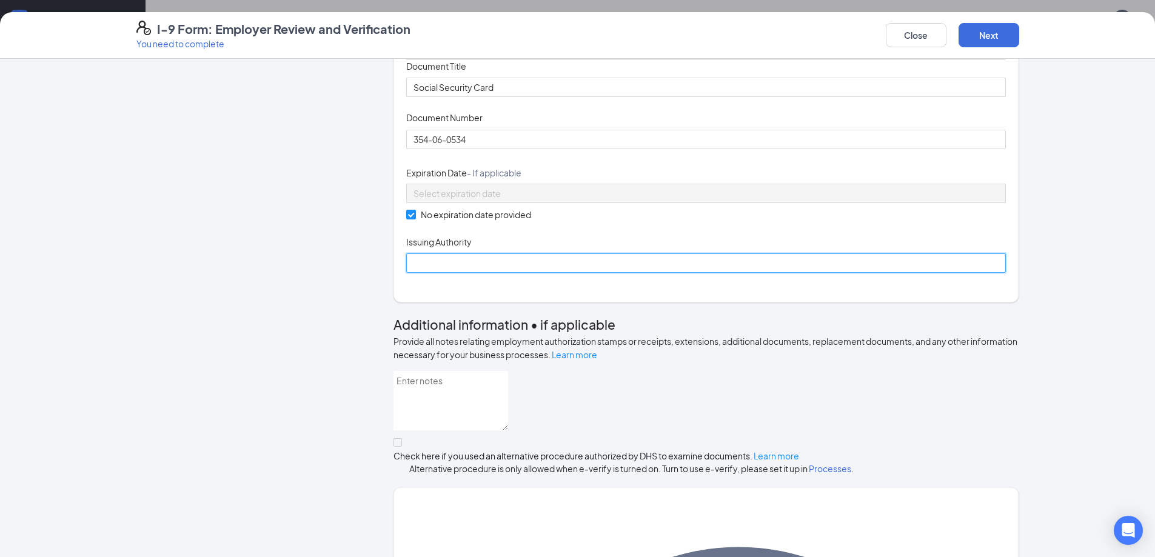
click at [459, 273] on input "Issuing Authority" at bounding box center [706, 262] width 600 height 19
type input "Social Security Administration"
click at [831, 273] on div "Document Title Social Security Card Document Number 354-06-0534 Expiration Date…" at bounding box center [706, 166] width 600 height 213
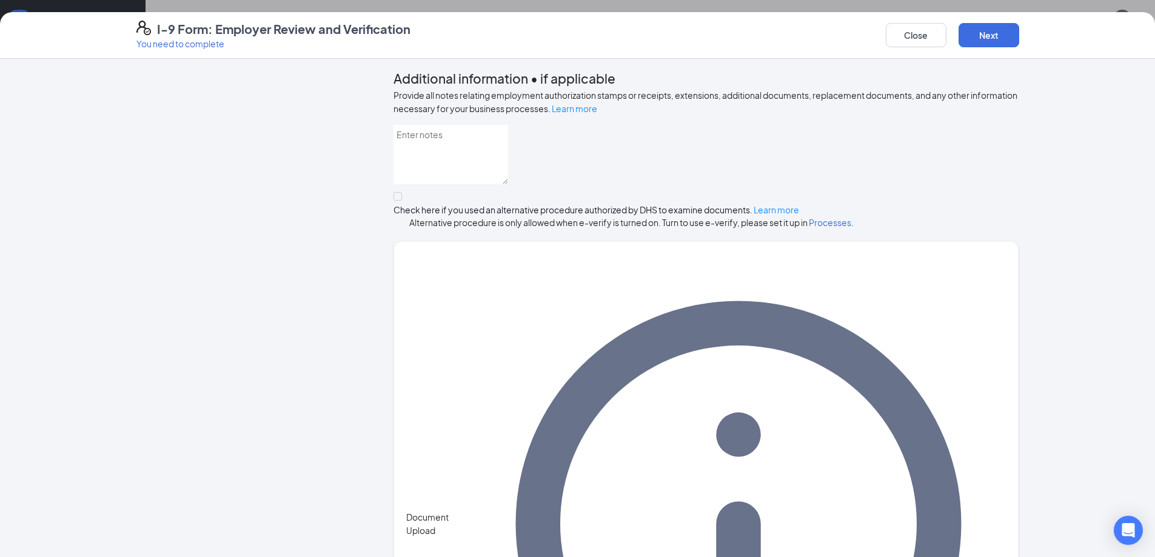
scroll to position [202, 0]
click at [978, 22] on div "Close Next" at bounding box center [952, 35] width 133 height 29
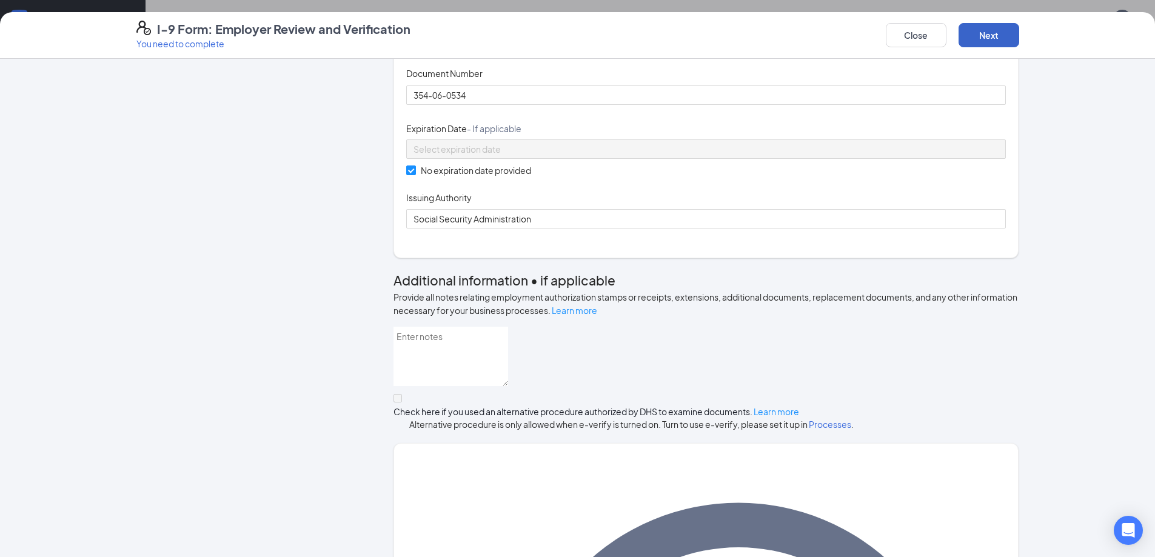
click at [999, 36] on button "Next" at bounding box center [989, 35] width 61 height 24
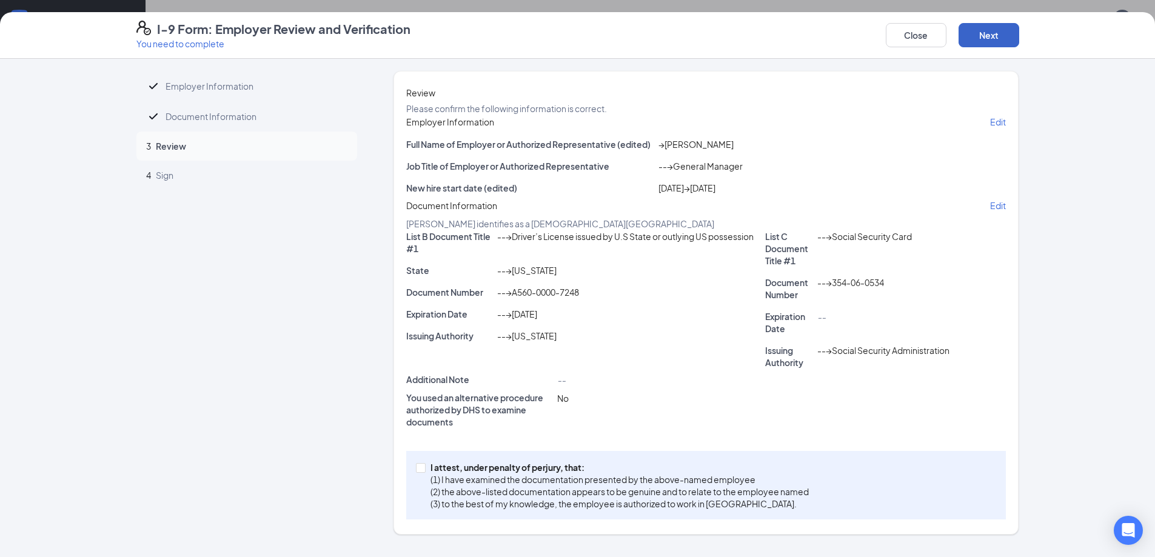
scroll to position [100, 0]
click at [419, 472] on input "I attest, under penalty of [PERSON_NAME], that: (1) I have examined the documen…" at bounding box center [420, 467] width 8 height 8
checkbox input "true"
click at [969, 39] on button "Next" at bounding box center [989, 35] width 61 height 24
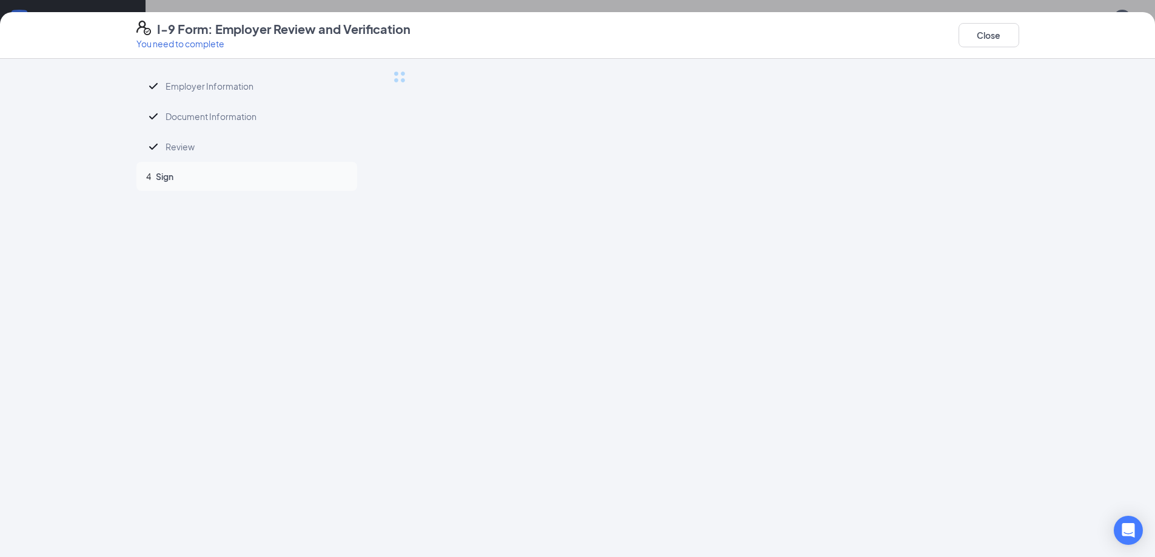
scroll to position [0, 0]
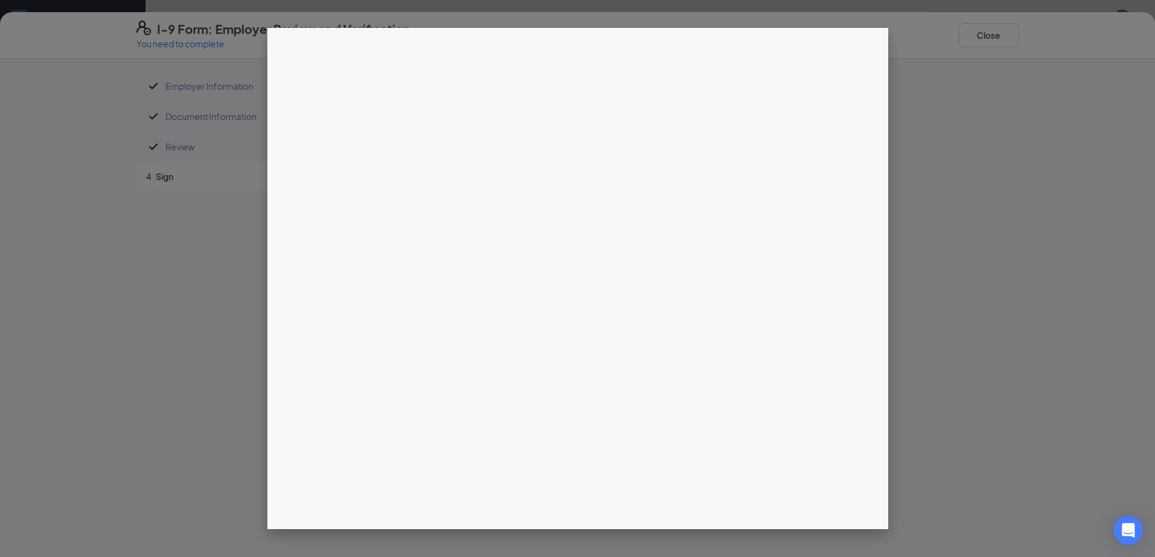
click at [577, 170] on div "I-9 Form: Employer Review and Verification You need to complete Close Employer …" at bounding box center [577, 278] width 1155 height 557
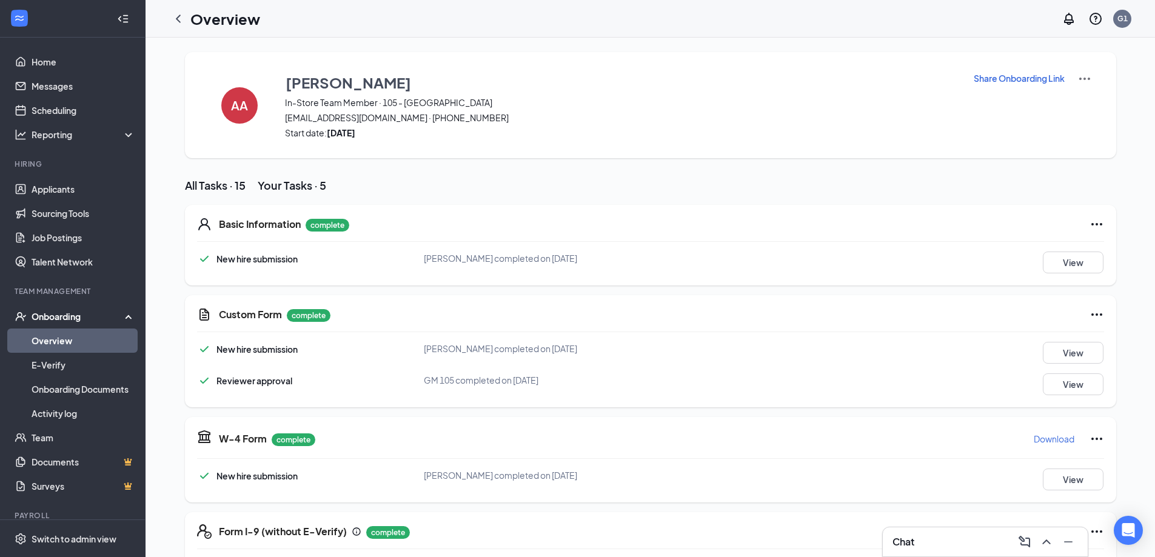
click at [75, 335] on link "Overview" at bounding box center [84, 341] width 104 height 24
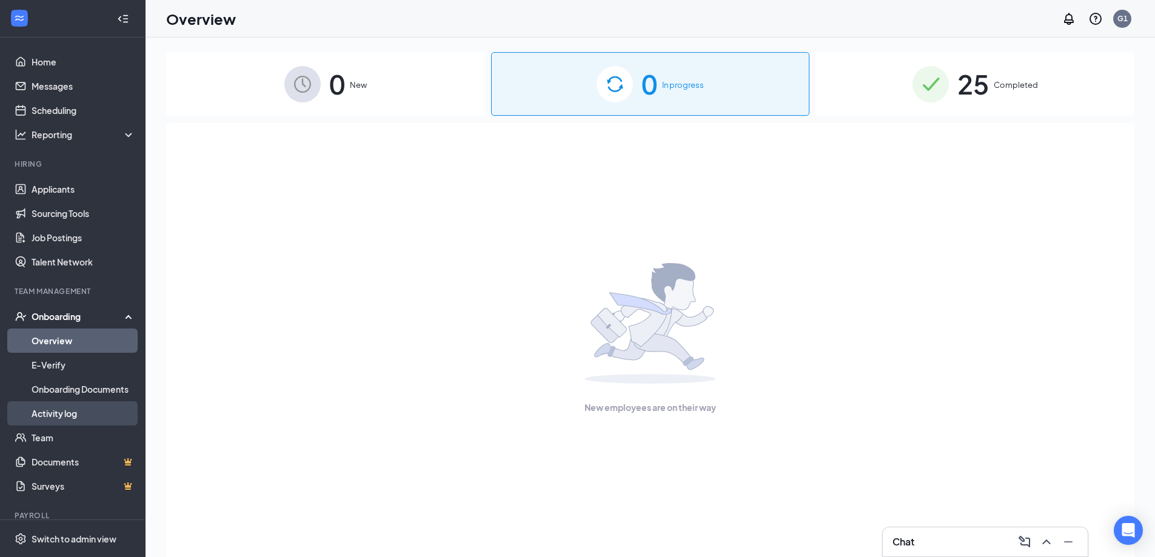
click at [69, 407] on link "Activity log" at bounding box center [84, 413] width 104 height 24
